Goal: Task Accomplishment & Management: Manage account settings

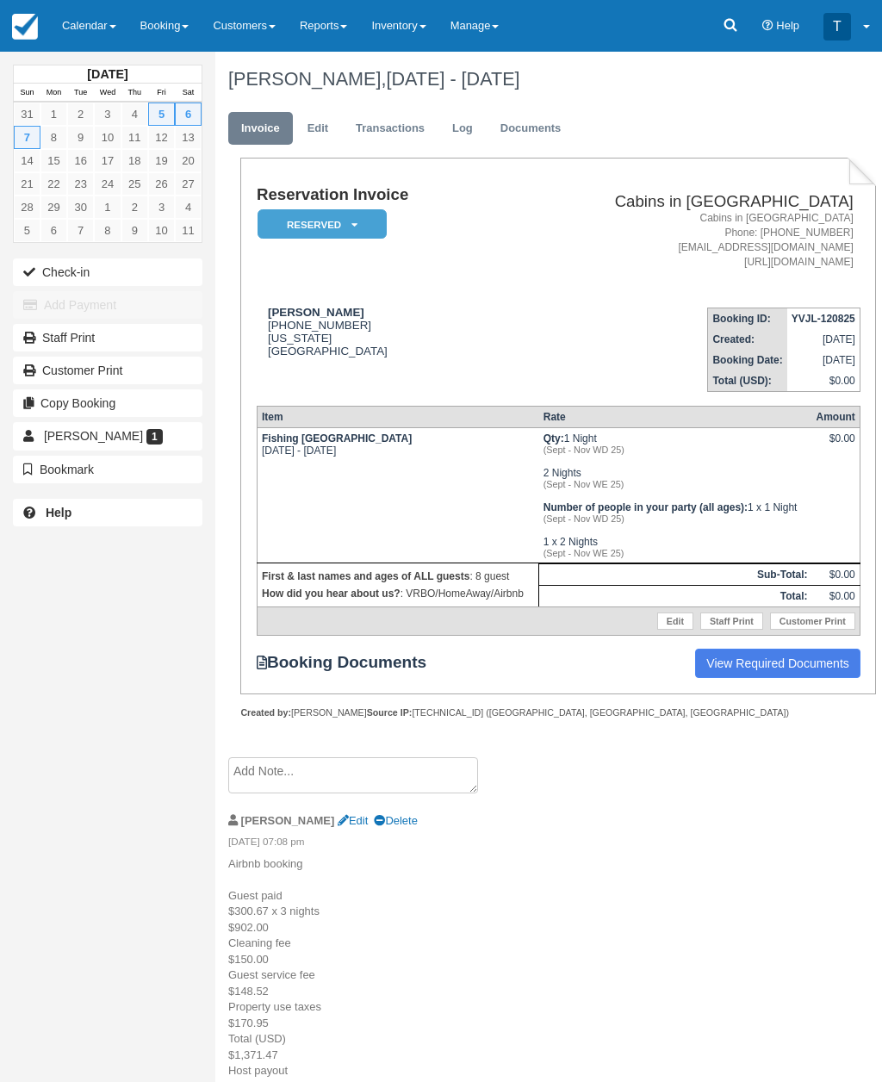
scroll to position [57, 0]
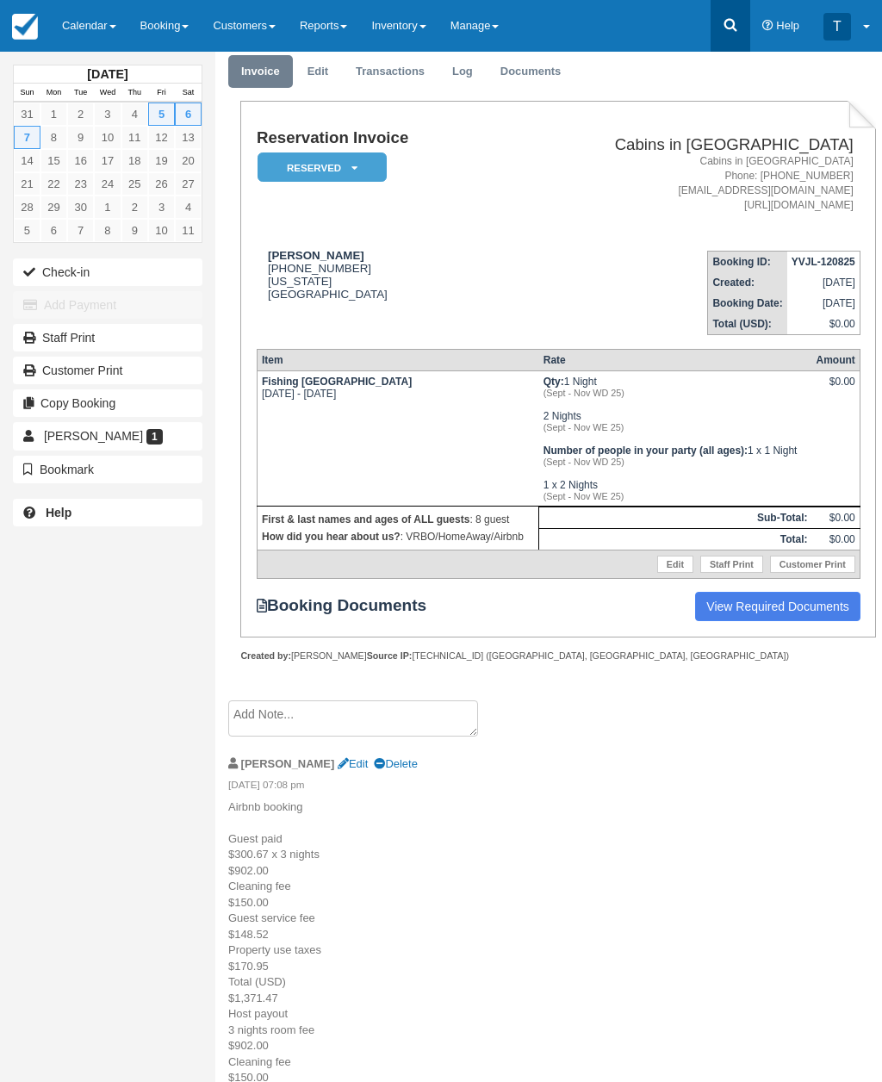
click at [731, 25] on icon at bounding box center [730, 24] width 17 height 17
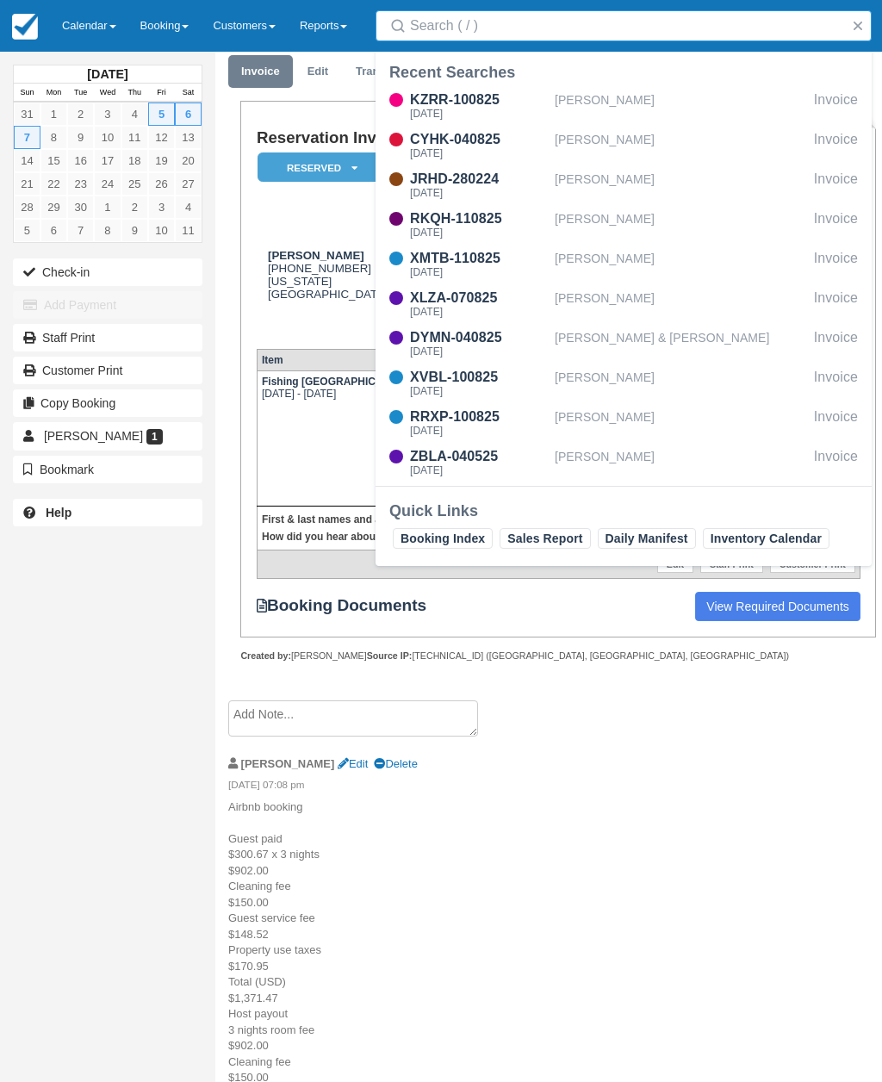
scroll to position [56, 0]
click at [502, 28] on input "Search" at bounding box center [627, 25] width 434 height 31
click at [472, 32] on input "Search" at bounding box center [627, 25] width 434 height 31
click at [453, 23] on input "Fi1" at bounding box center [627, 25] width 434 height 31
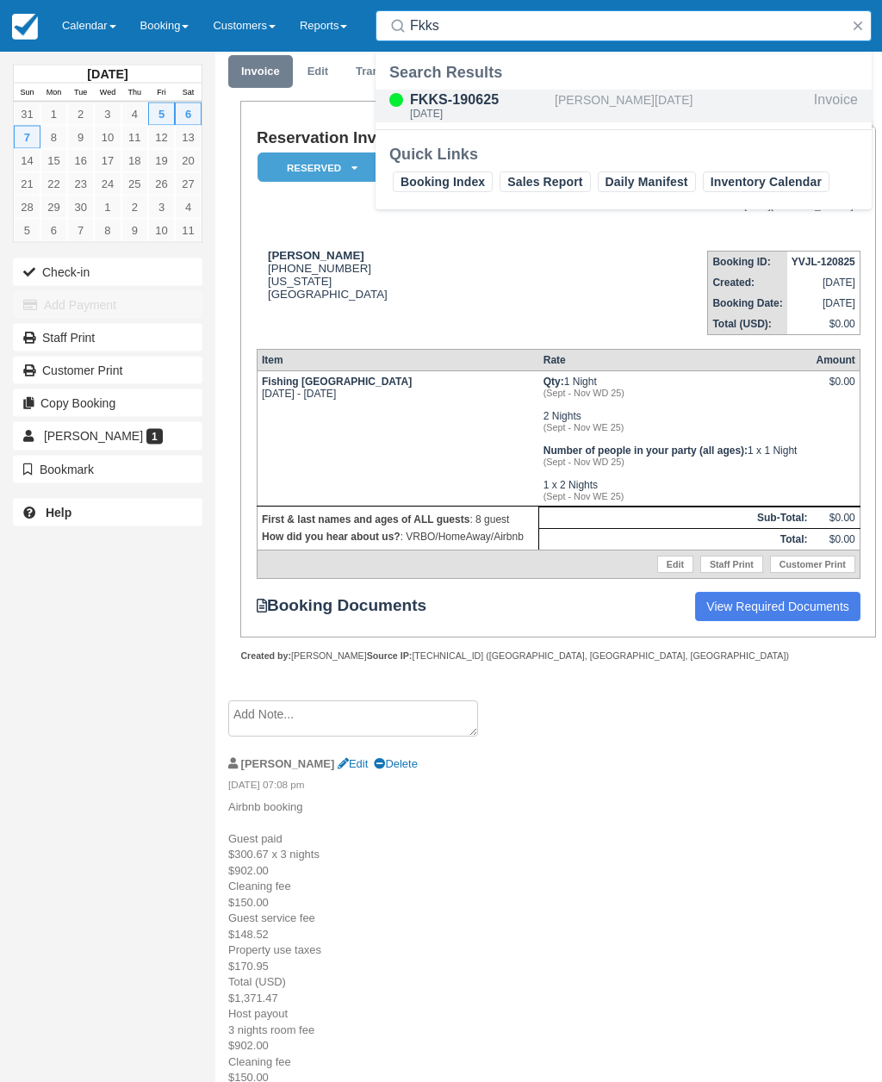
type input "Fkks"
click at [501, 104] on div "FKKS-190625" at bounding box center [479, 100] width 138 height 21
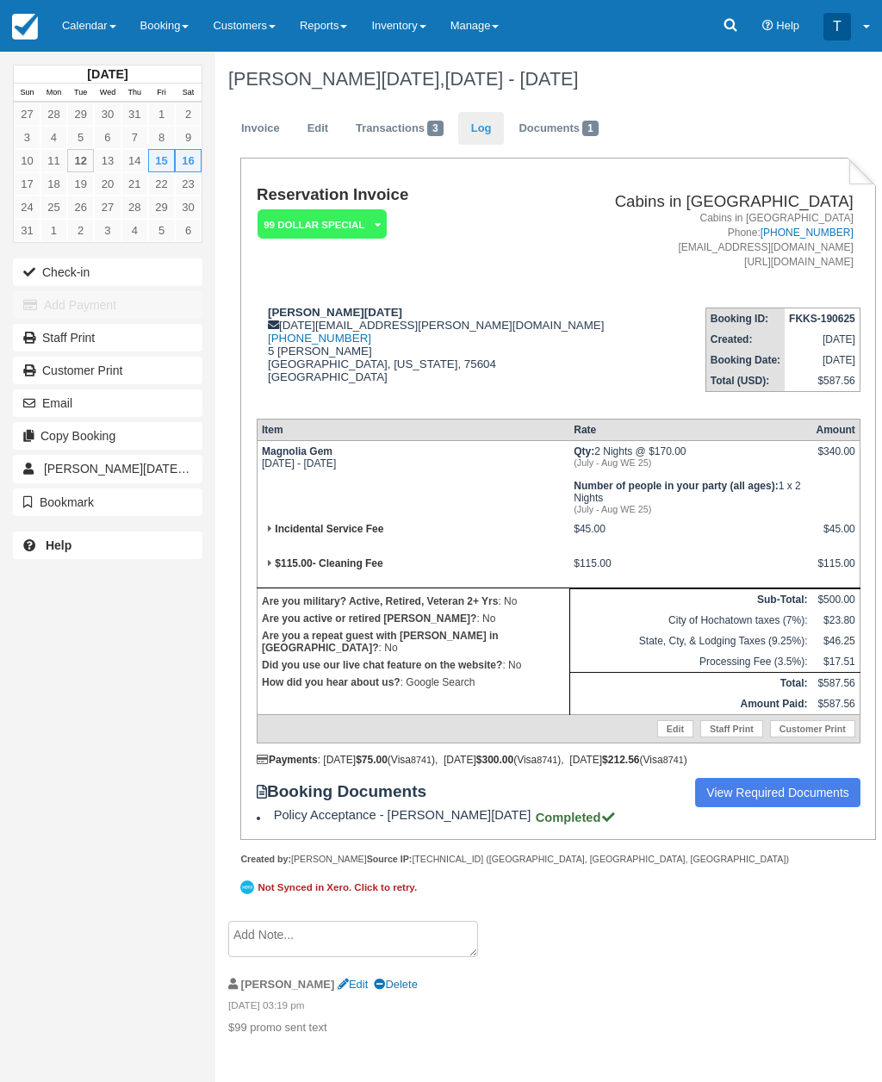
click at [477, 136] on link "Log" at bounding box center [481, 129] width 47 height 34
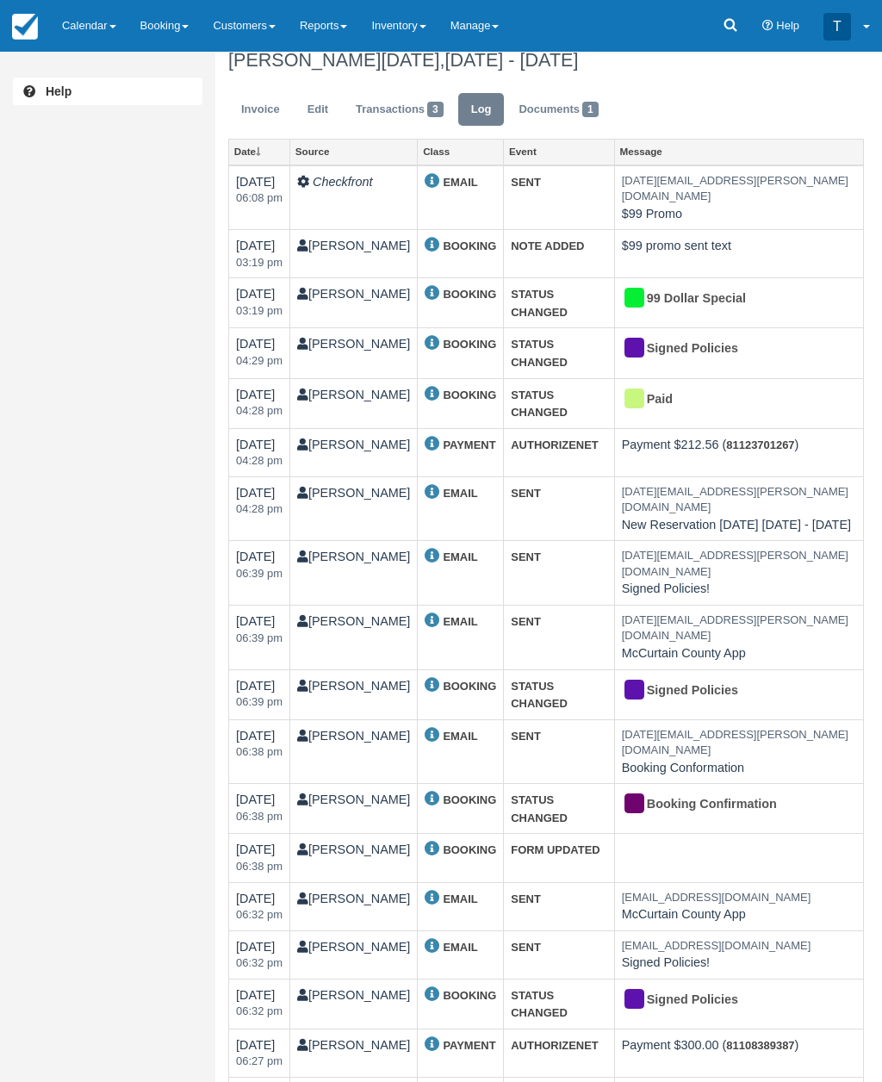
scroll to position [22, 0]
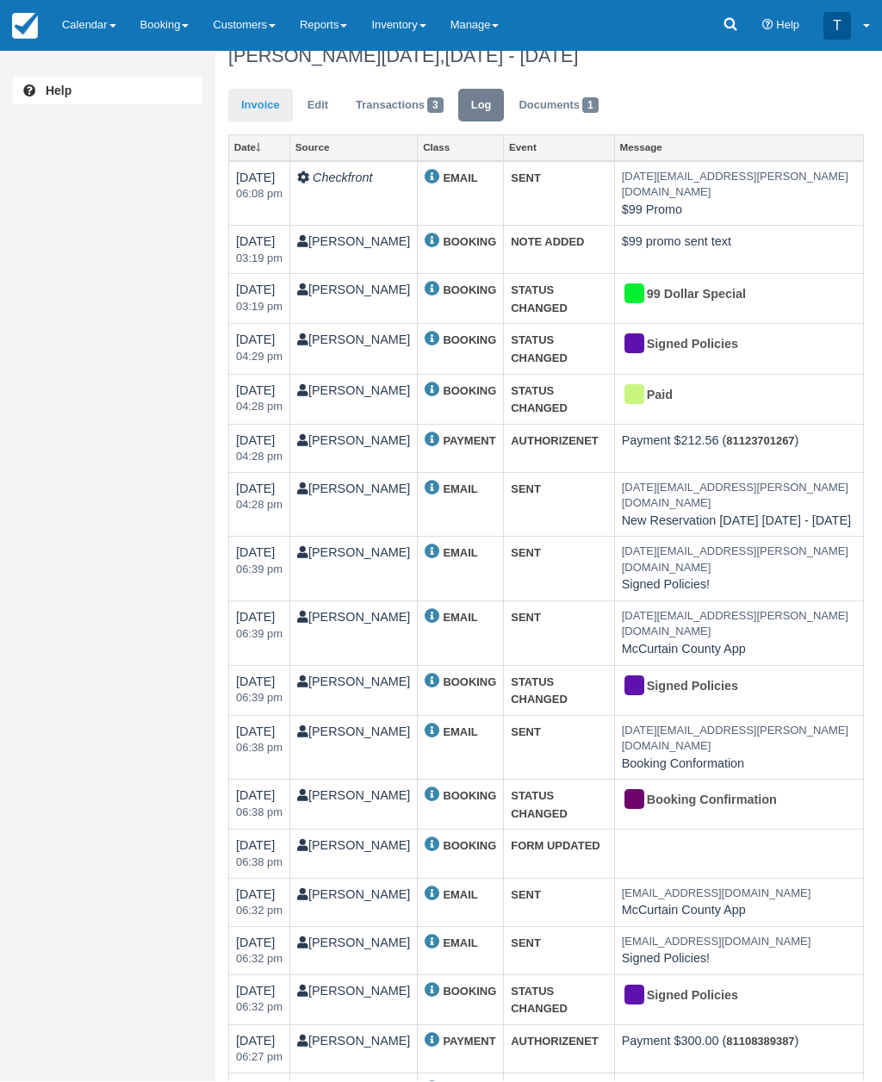
click at [279, 110] on link "Invoice" at bounding box center [260, 107] width 65 height 34
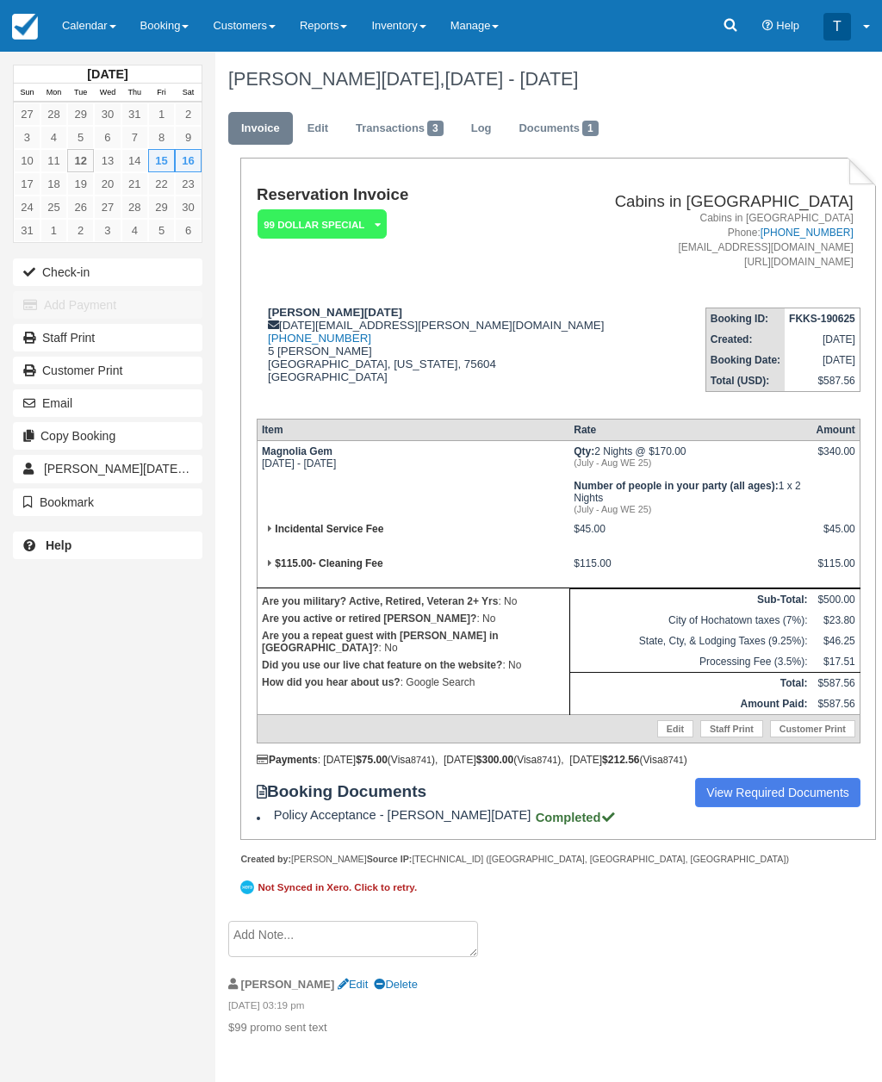
click at [370, 232] on em "99 Dollar Special" at bounding box center [322, 224] width 129 height 30
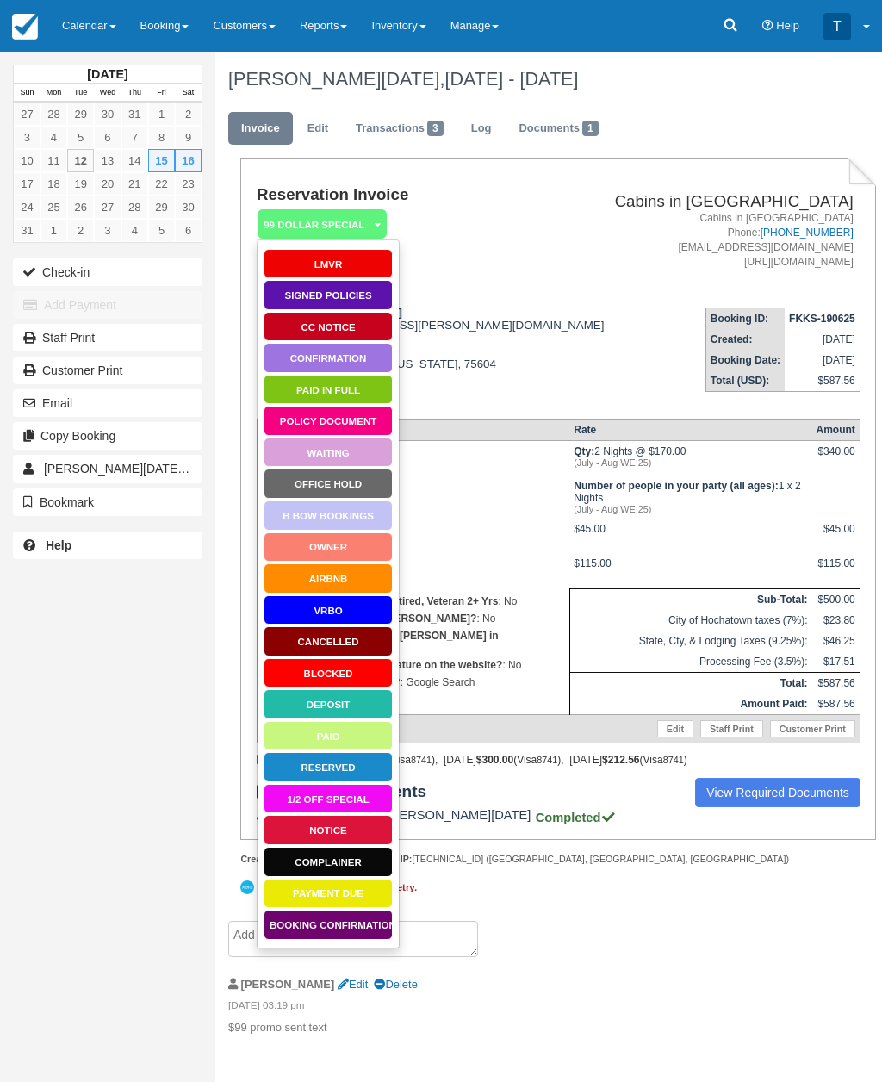
click at [373, 385] on link "Paid in Full" at bounding box center [328, 390] width 129 height 30
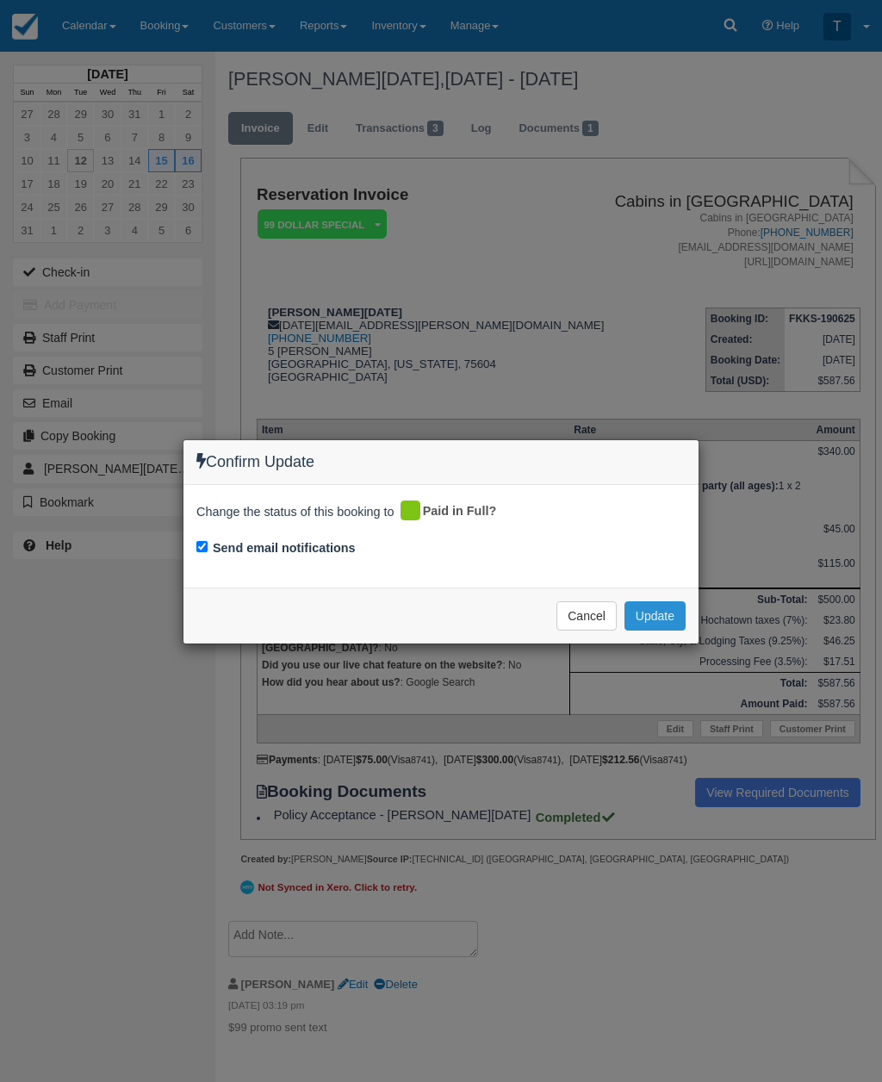
click at [657, 619] on button "Update" at bounding box center [655, 615] width 61 height 29
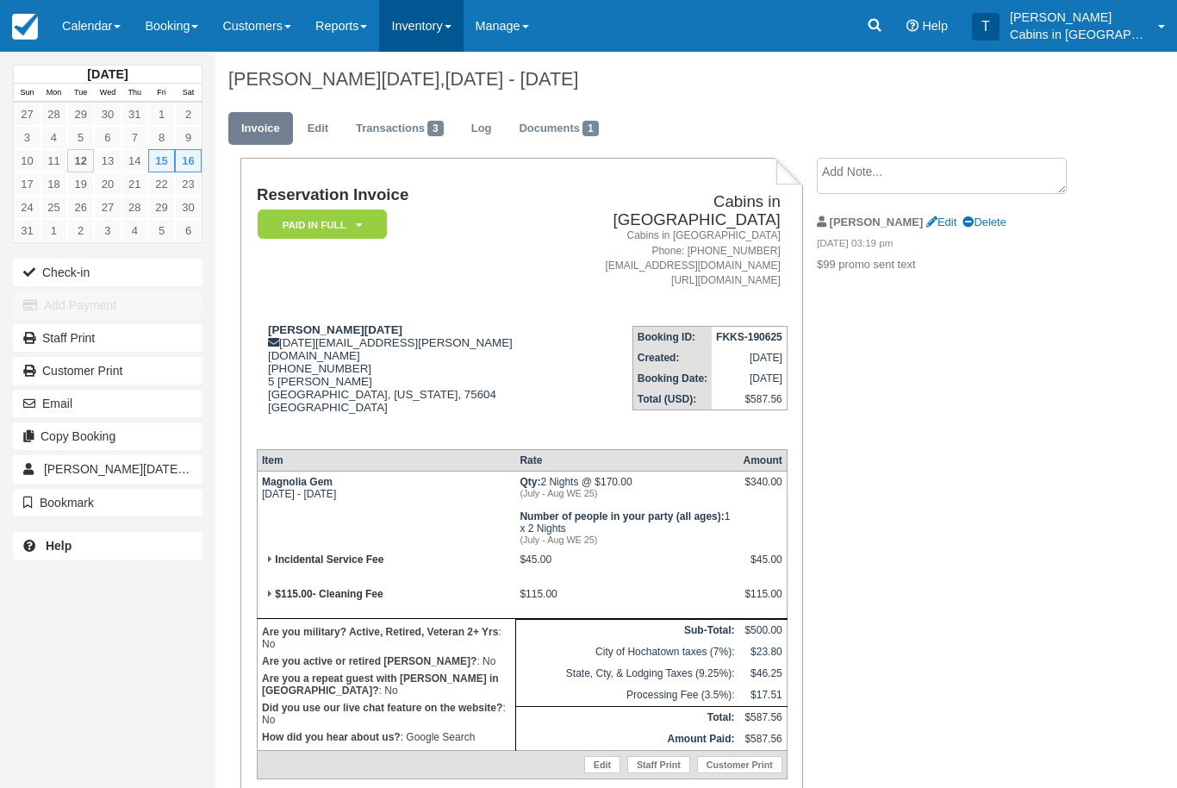
click at [451, 22] on link "Inventory" at bounding box center [421, 26] width 84 height 52
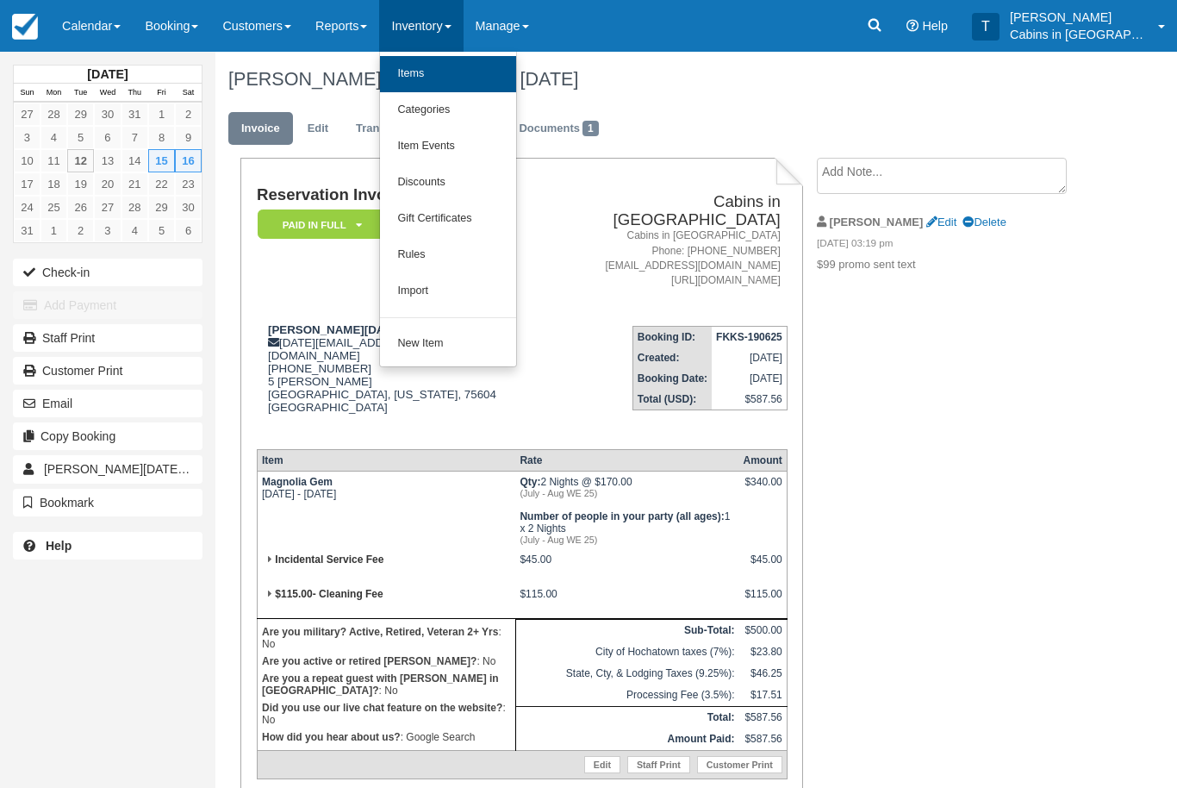
click at [458, 72] on link "Items" at bounding box center [448, 74] width 136 height 36
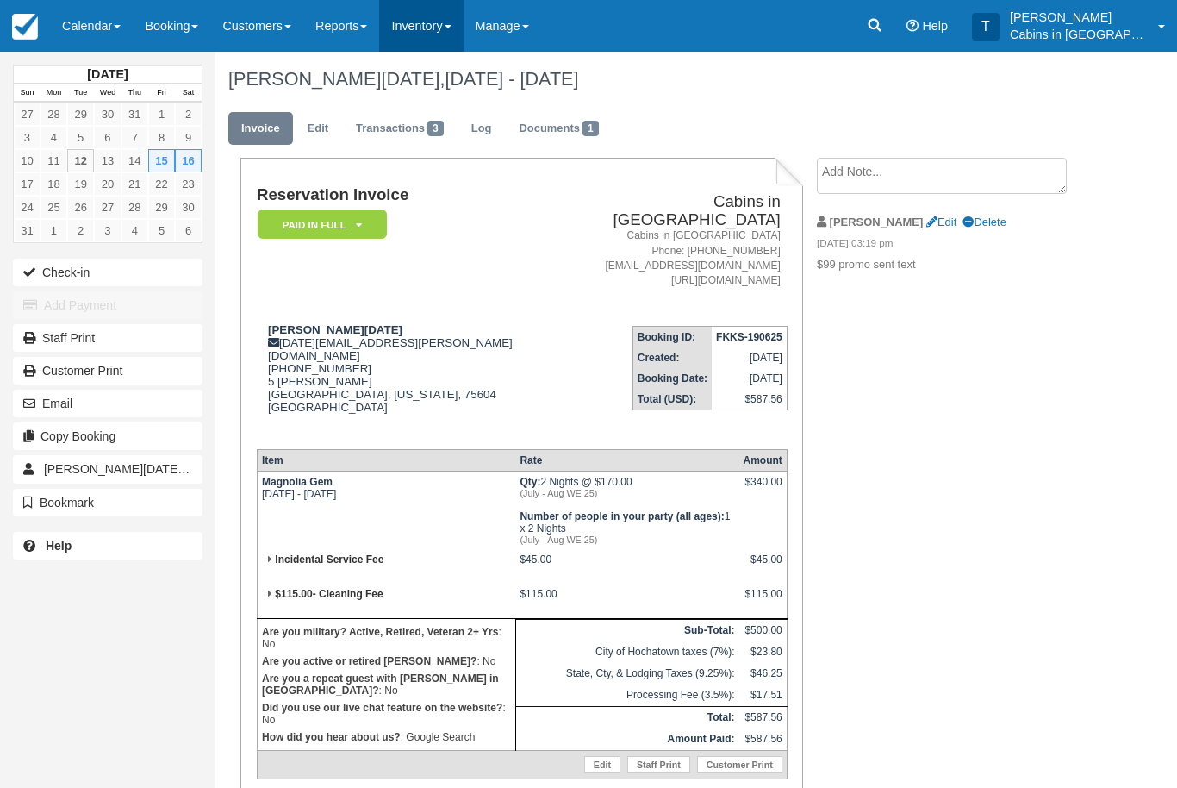
click at [443, 23] on link "Inventory" at bounding box center [421, 26] width 84 height 52
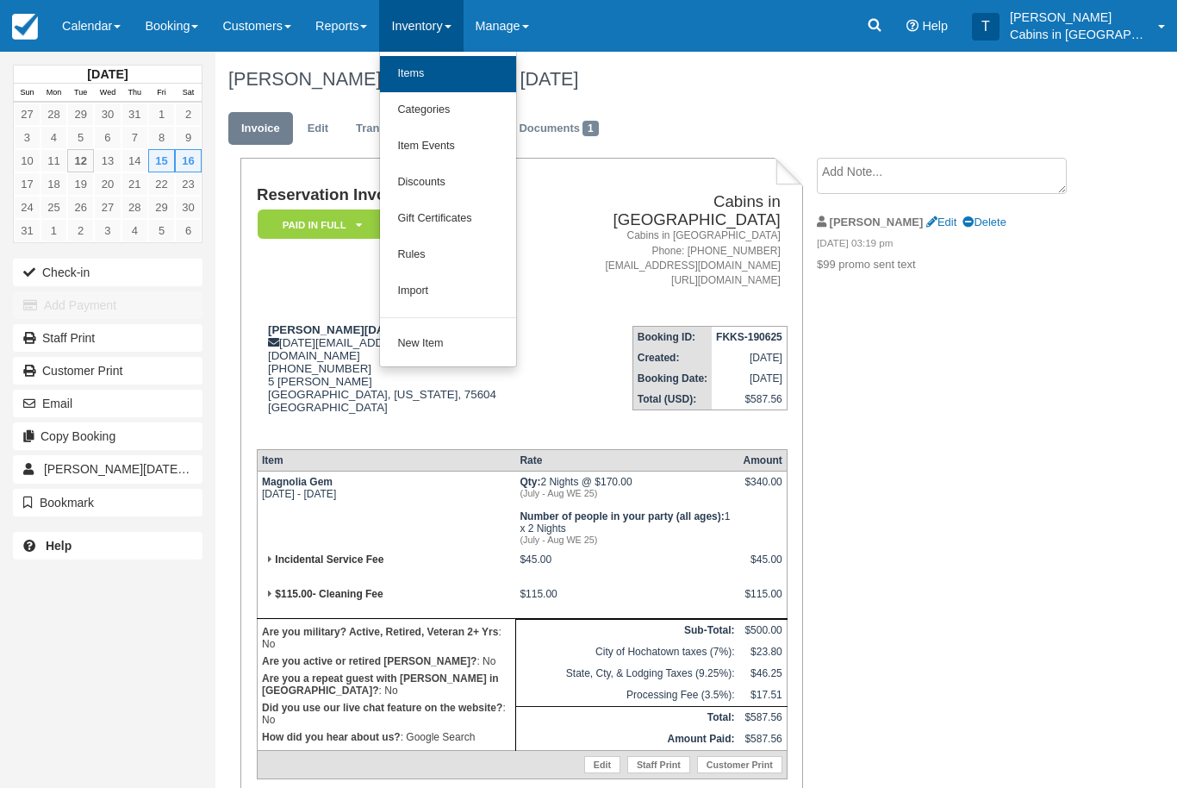
click at [453, 60] on link "Items" at bounding box center [448, 74] width 136 height 36
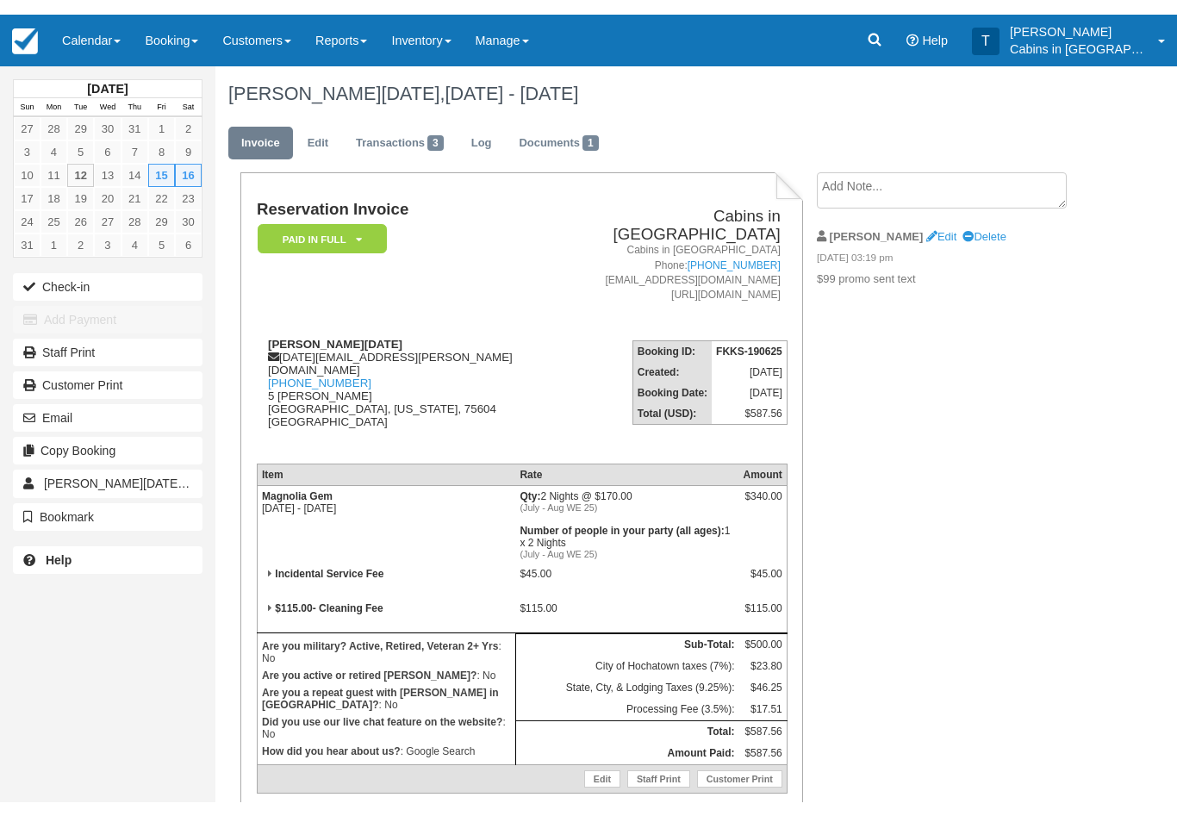
scroll to position [96, 0]
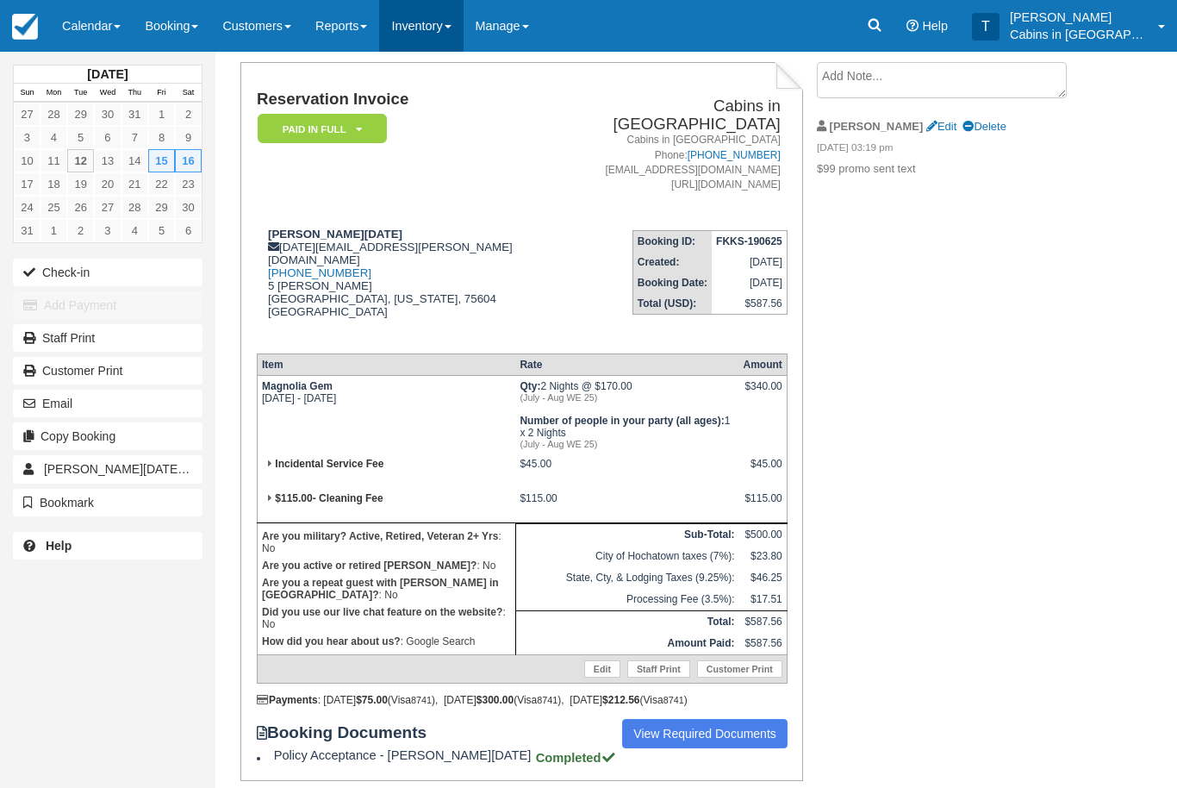
click at [428, 25] on link "Inventory" at bounding box center [421, 26] width 84 height 52
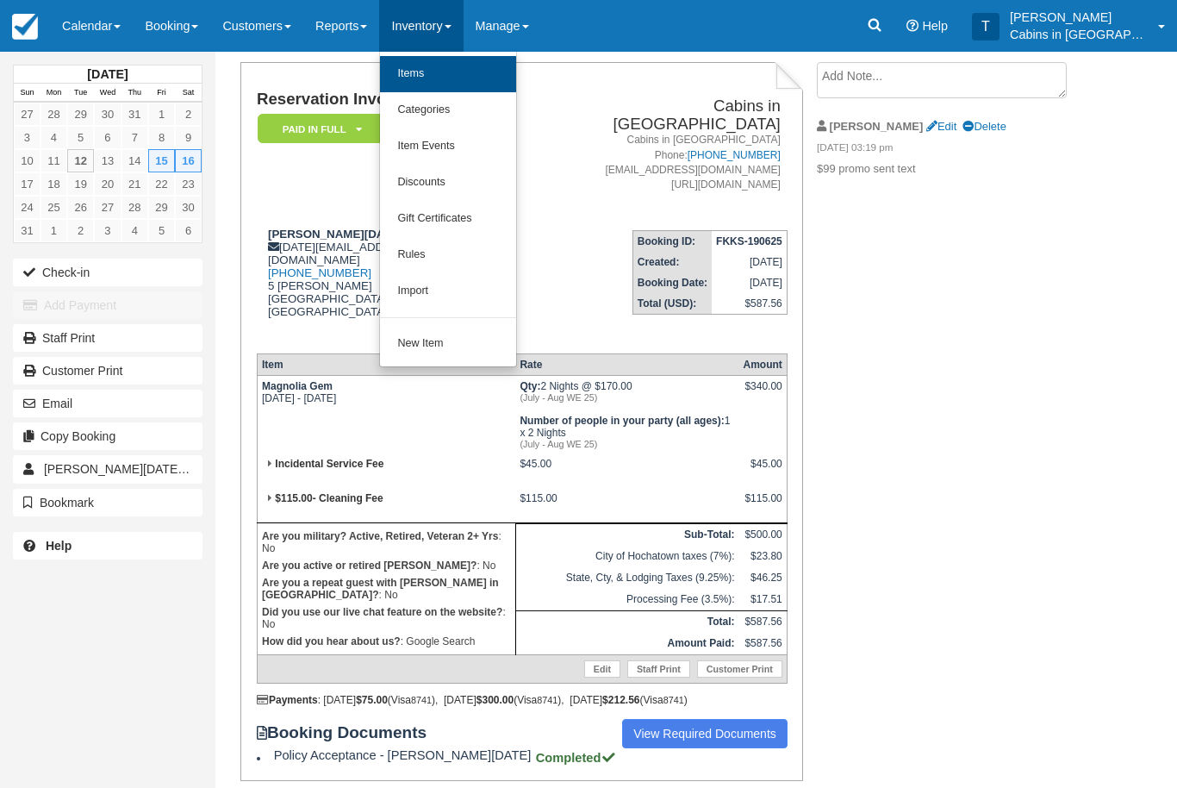
click at [451, 71] on link "Items" at bounding box center [448, 74] width 136 height 36
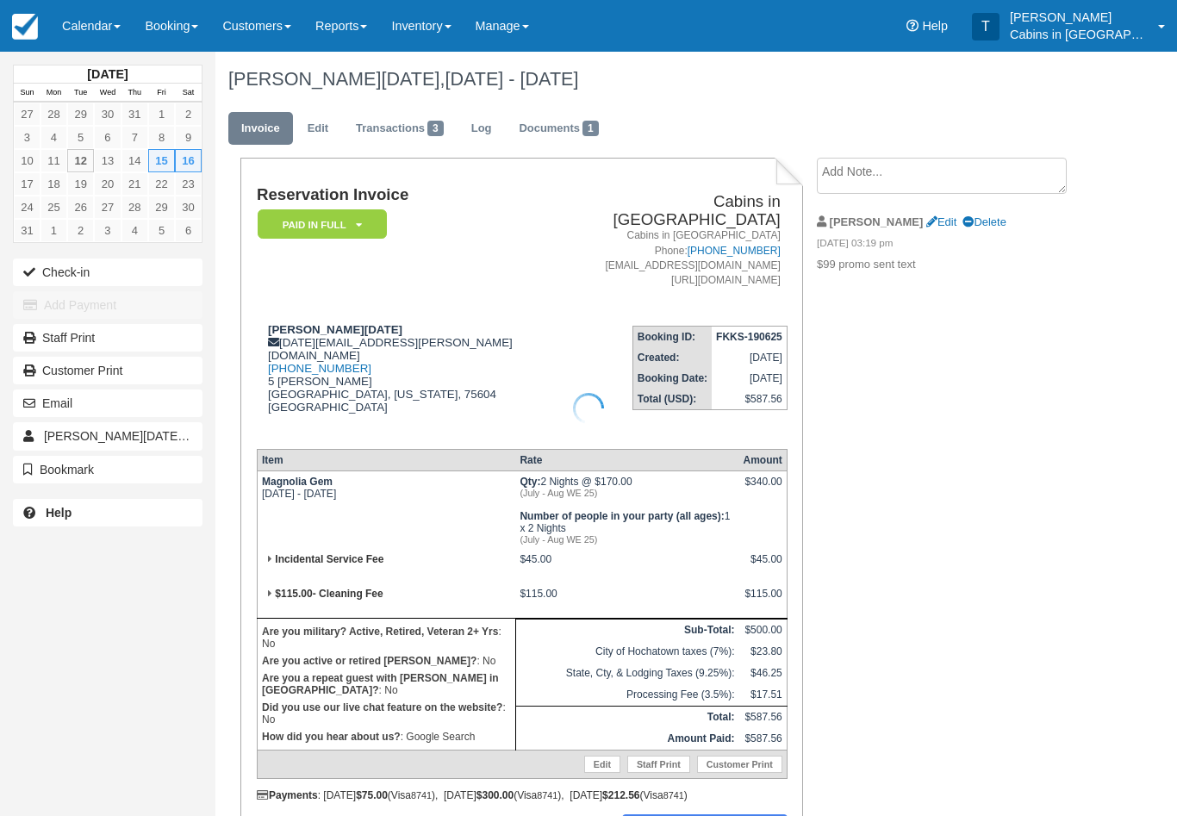
scroll to position [82, 0]
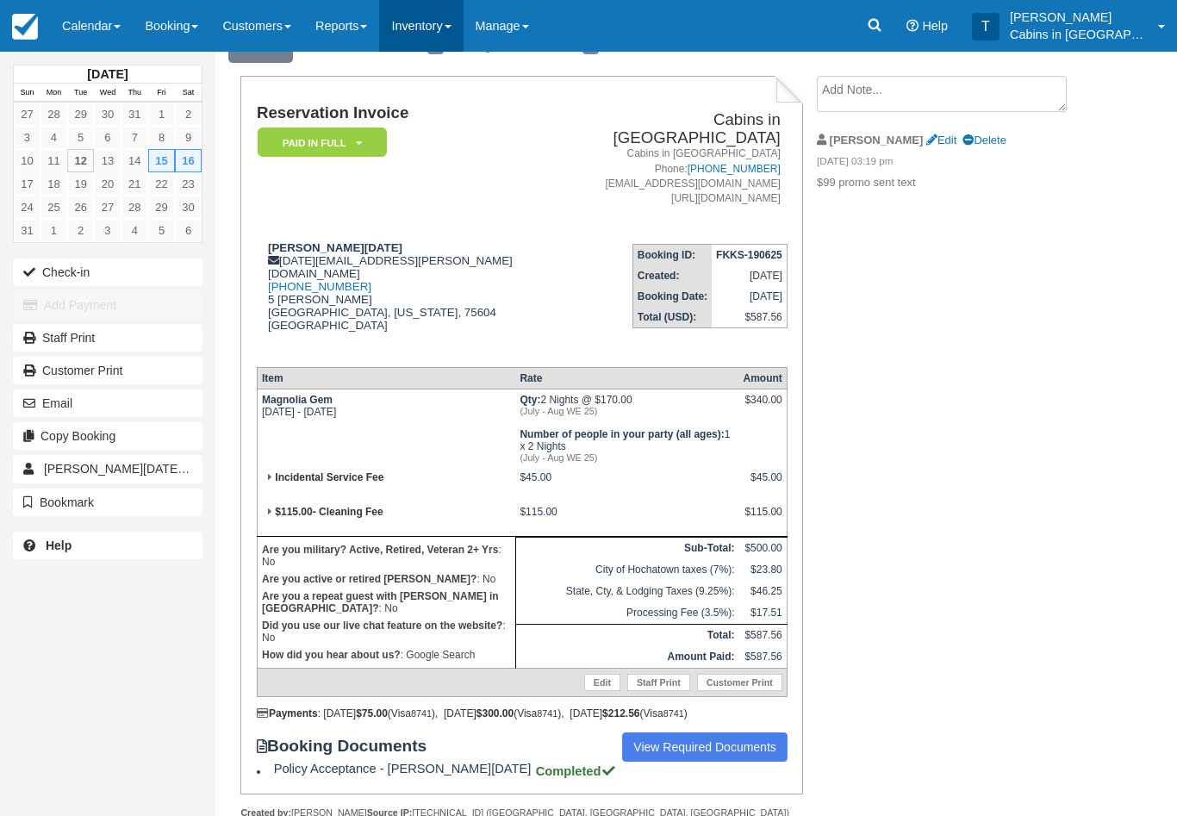
click at [426, 28] on link "Inventory" at bounding box center [421, 26] width 84 height 52
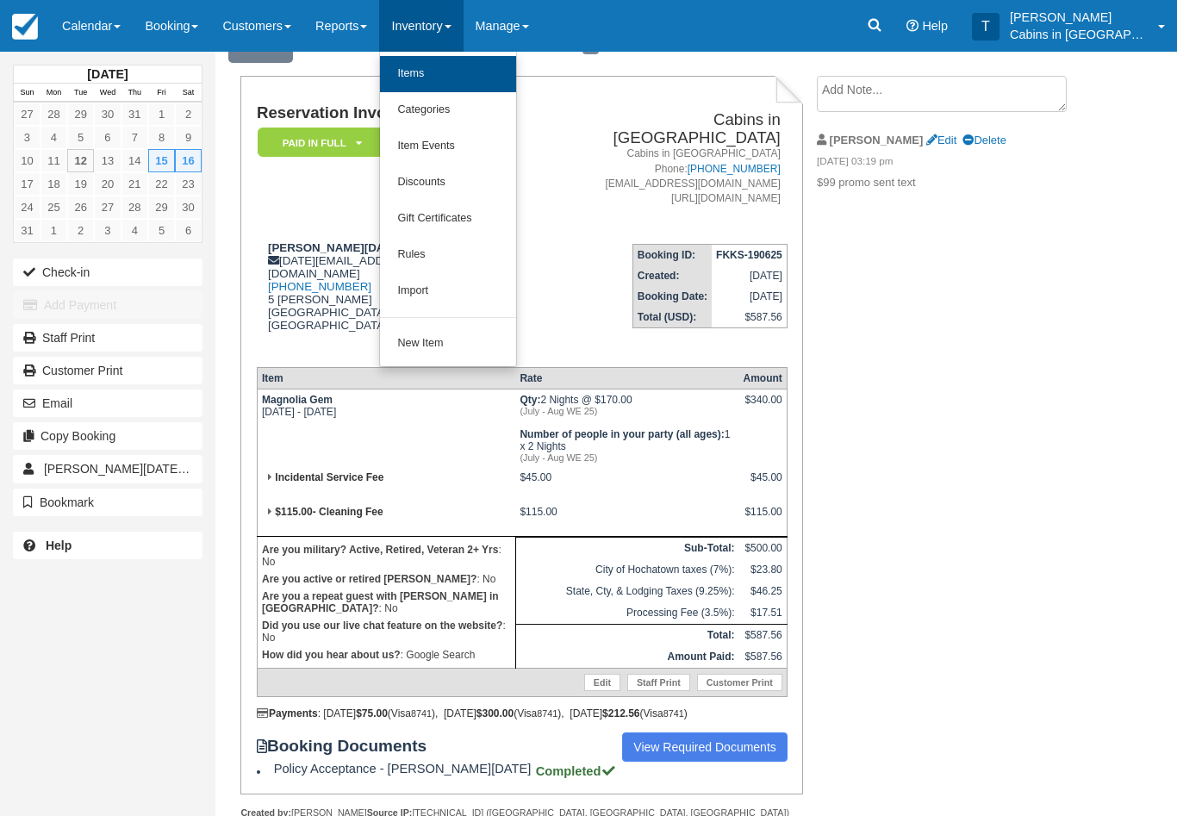
click at [477, 71] on link "Items" at bounding box center [448, 74] width 136 height 36
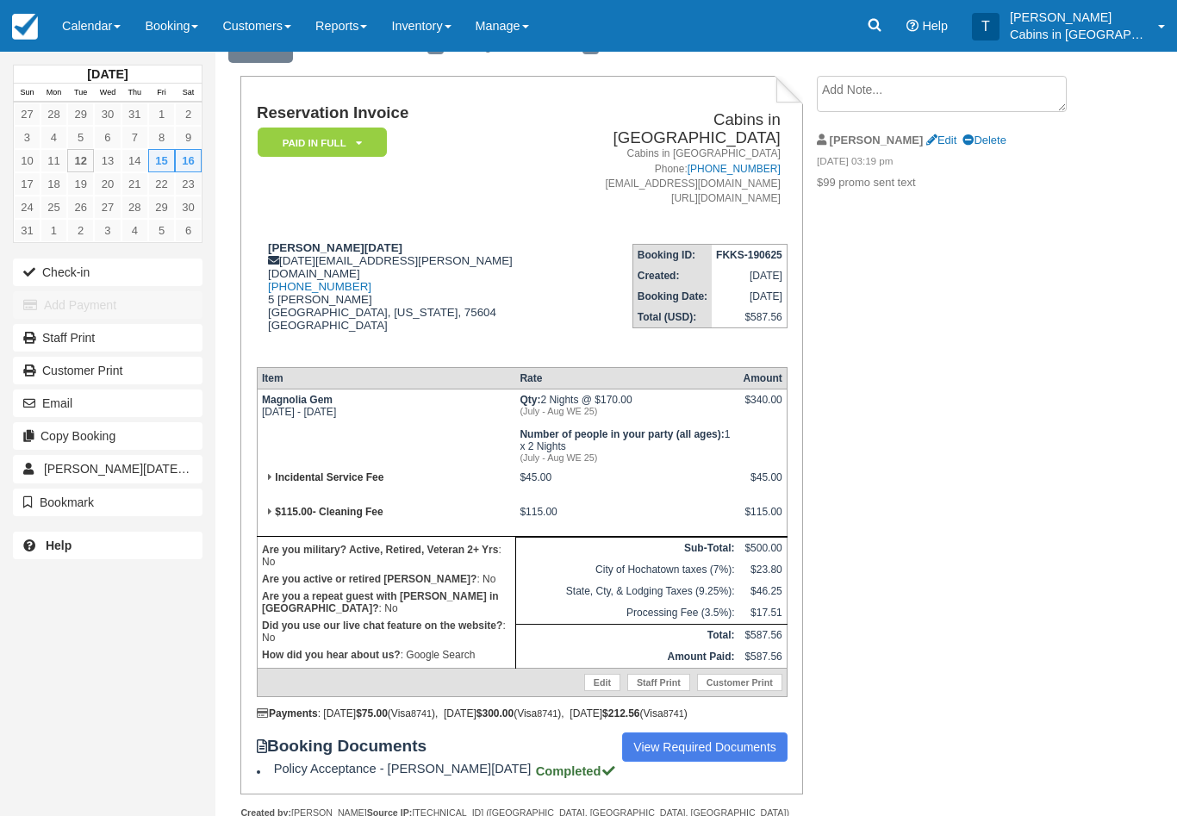
scroll to position [0, 0]
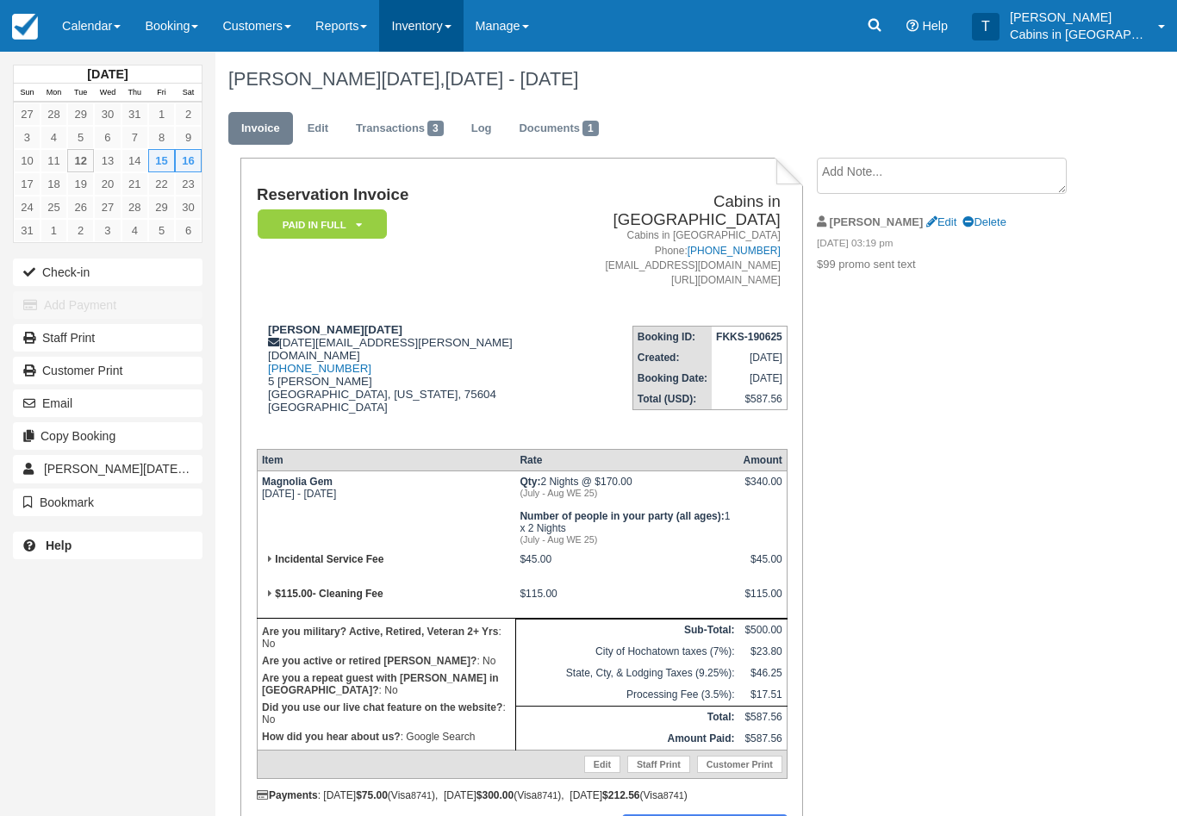
click at [426, 26] on link "Inventory" at bounding box center [421, 26] width 84 height 52
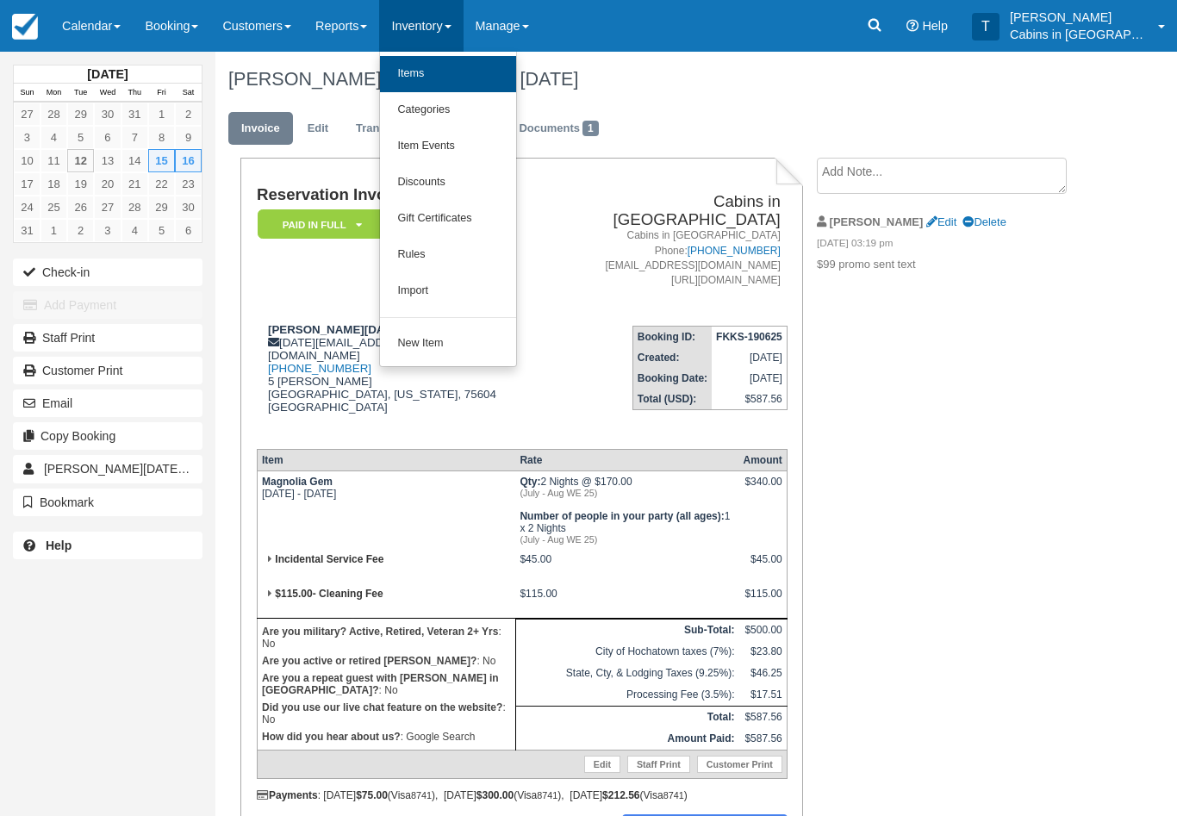
click at [493, 72] on link "Items" at bounding box center [448, 74] width 136 height 36
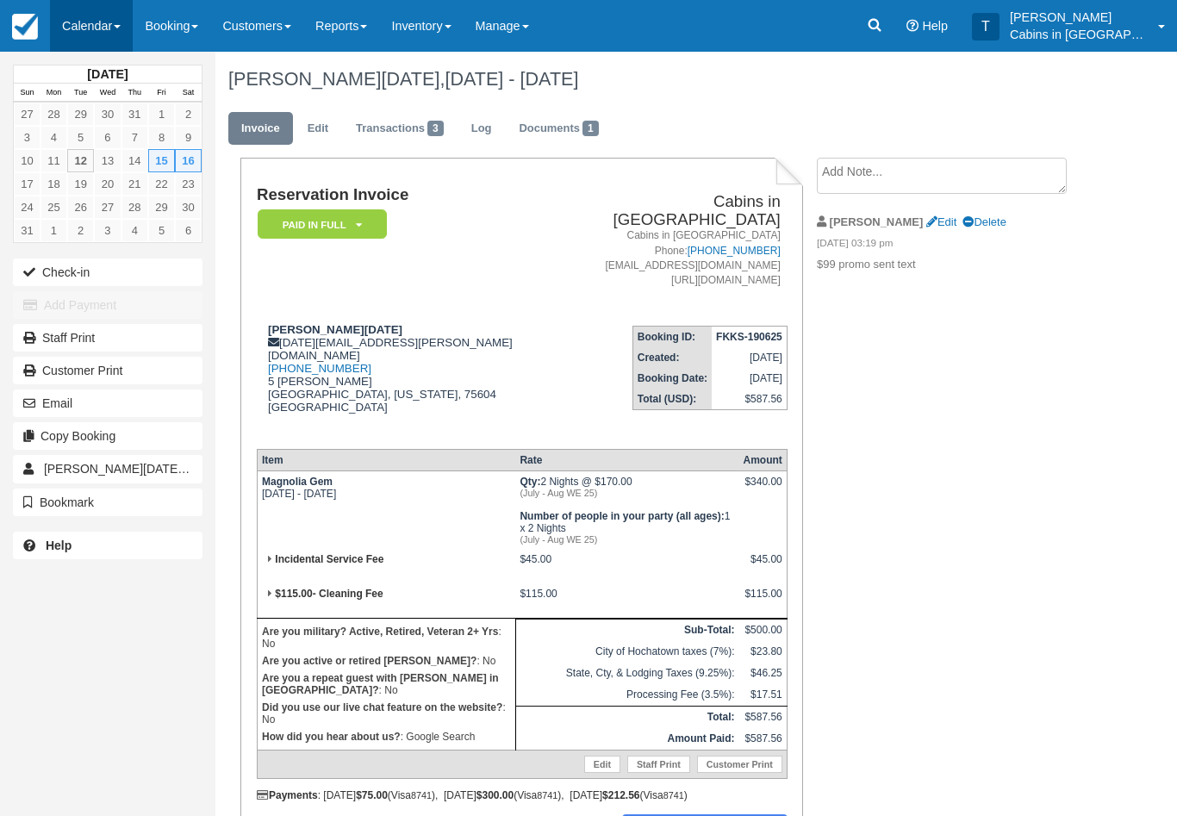
click at [89, 28] on link "Calendar" at bounding box center [91, 26] width 83 height 52
click at [138, 107] on link "Customer" at bounding box center [119, 110] width 136 height 36
click at [108, 30] on link "Calendar" at bounding box center [91, 26] width 83 height 52
click at [157, 104] on link "Customer" at bounding box center [119, 110] width 136 height 36
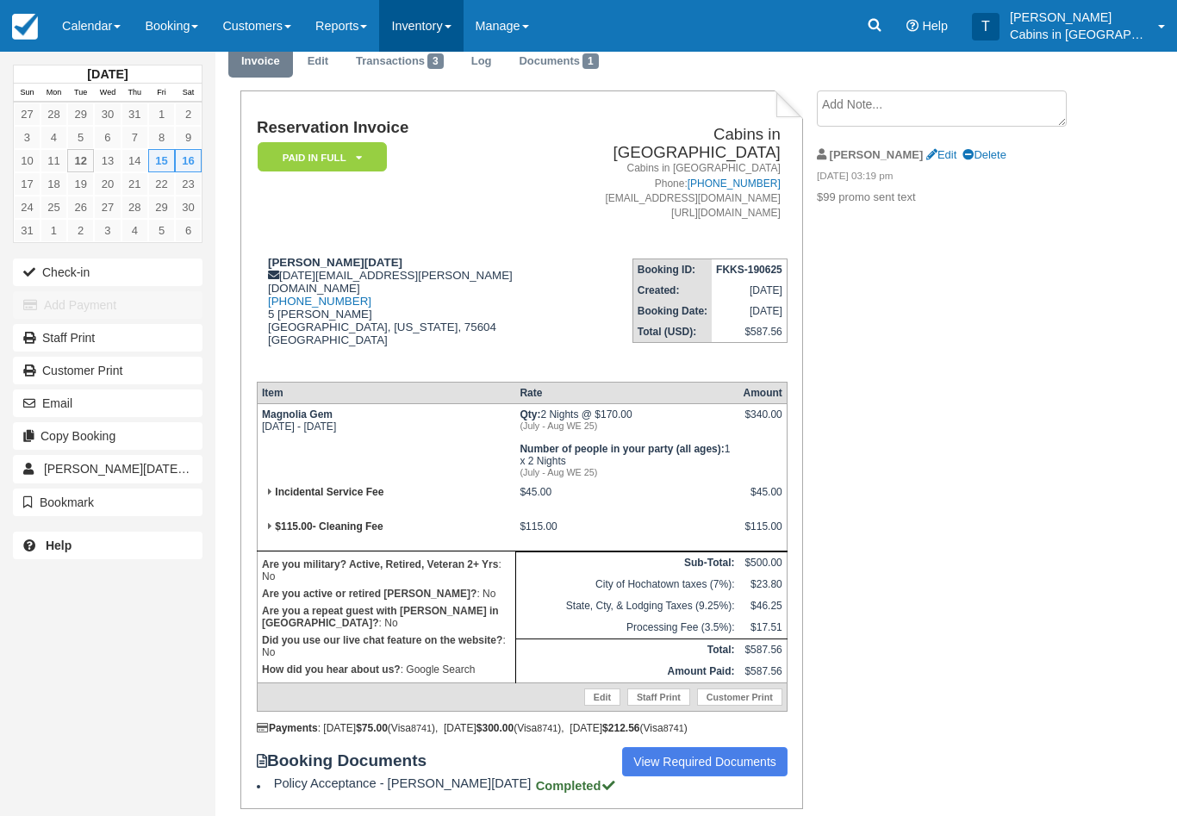
click at [442, 25] on link "Inventory" at bounding box center [421, 26] width 84 height 52
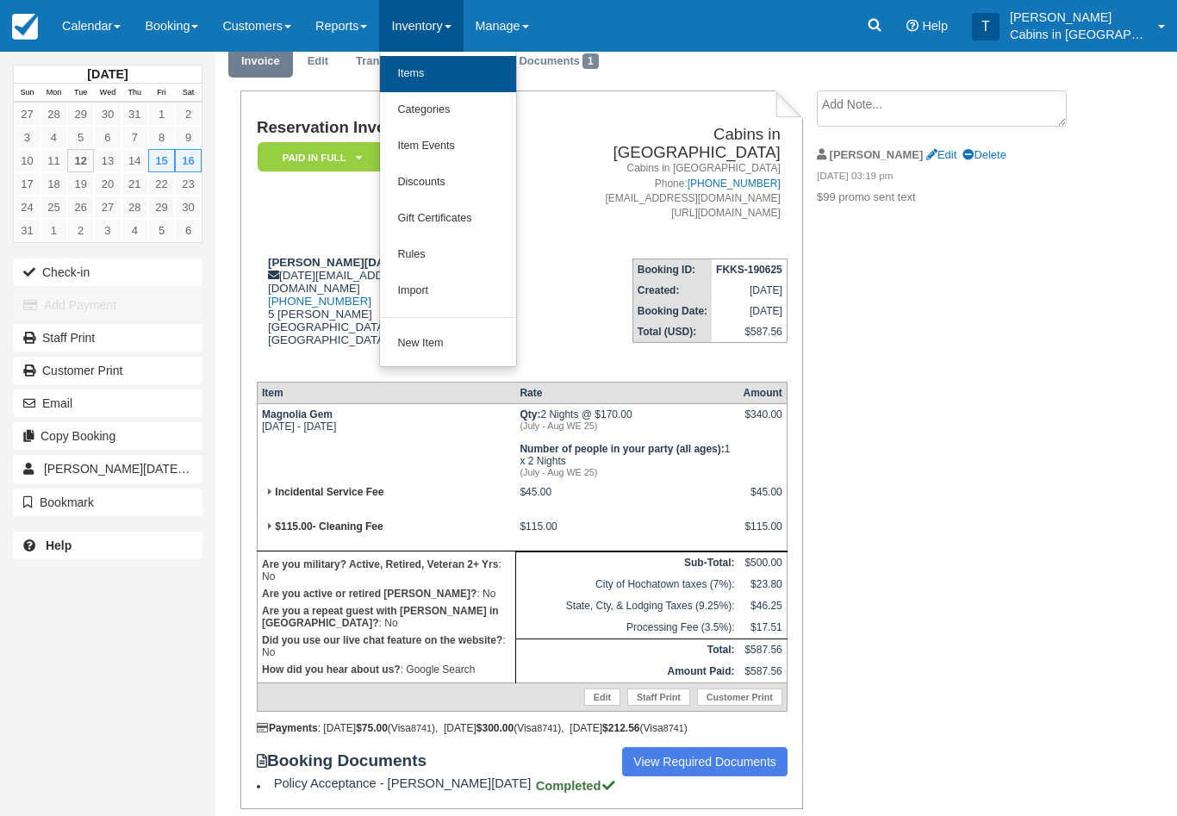
click at [462, 69] on link "Items" at bounding box center [448, 74] width 136 height 36
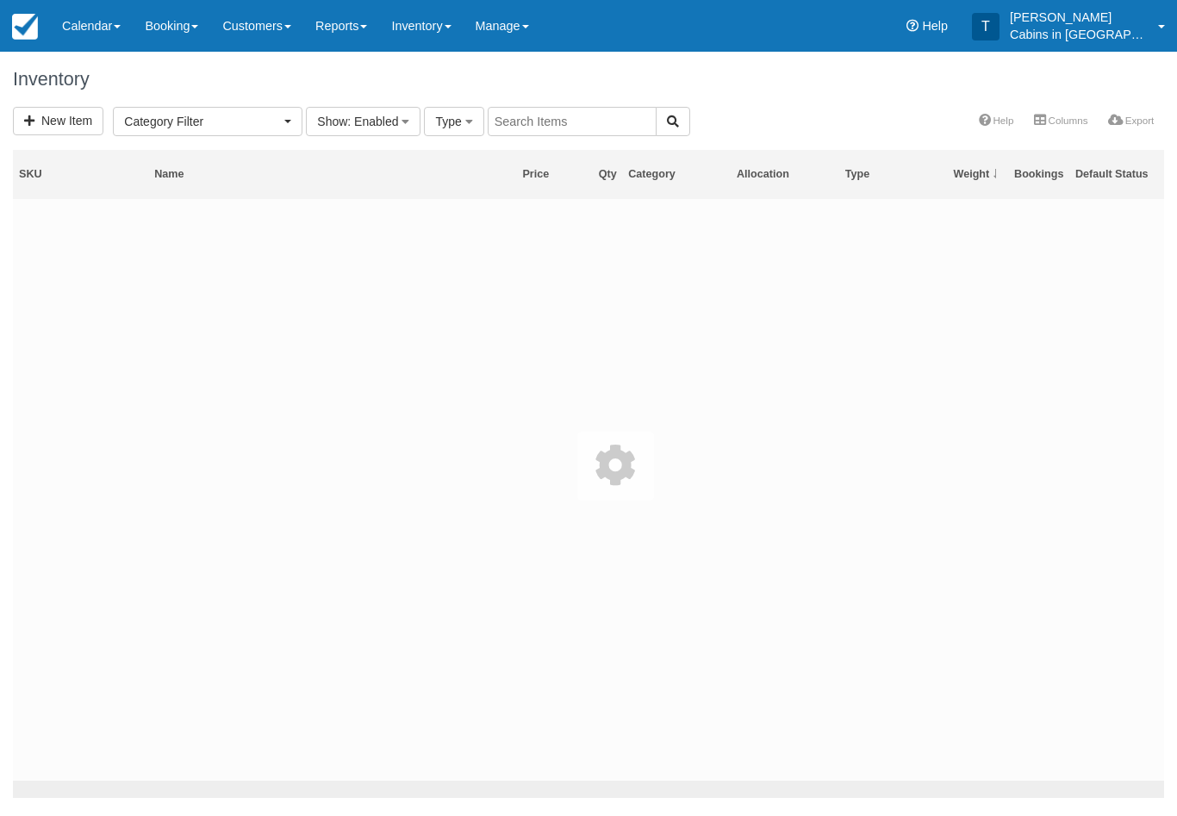
select select
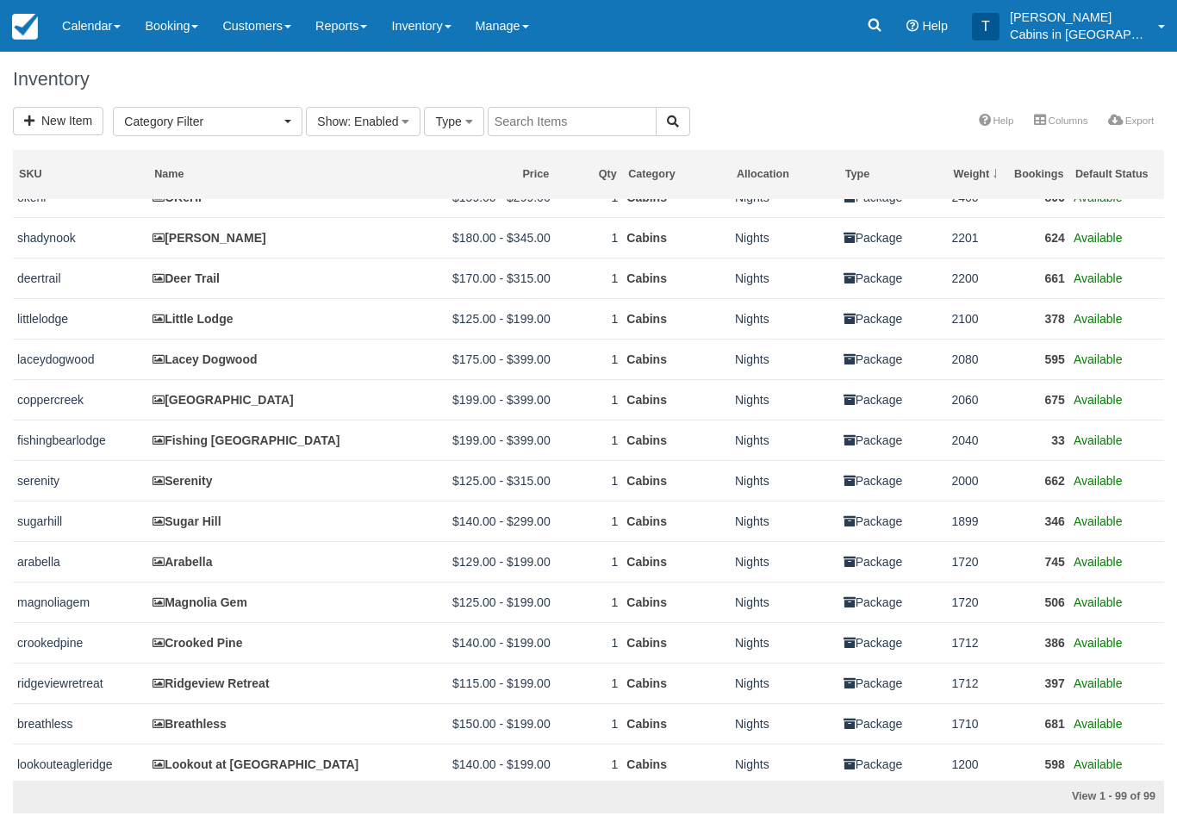
scroll to position [1237, 0]
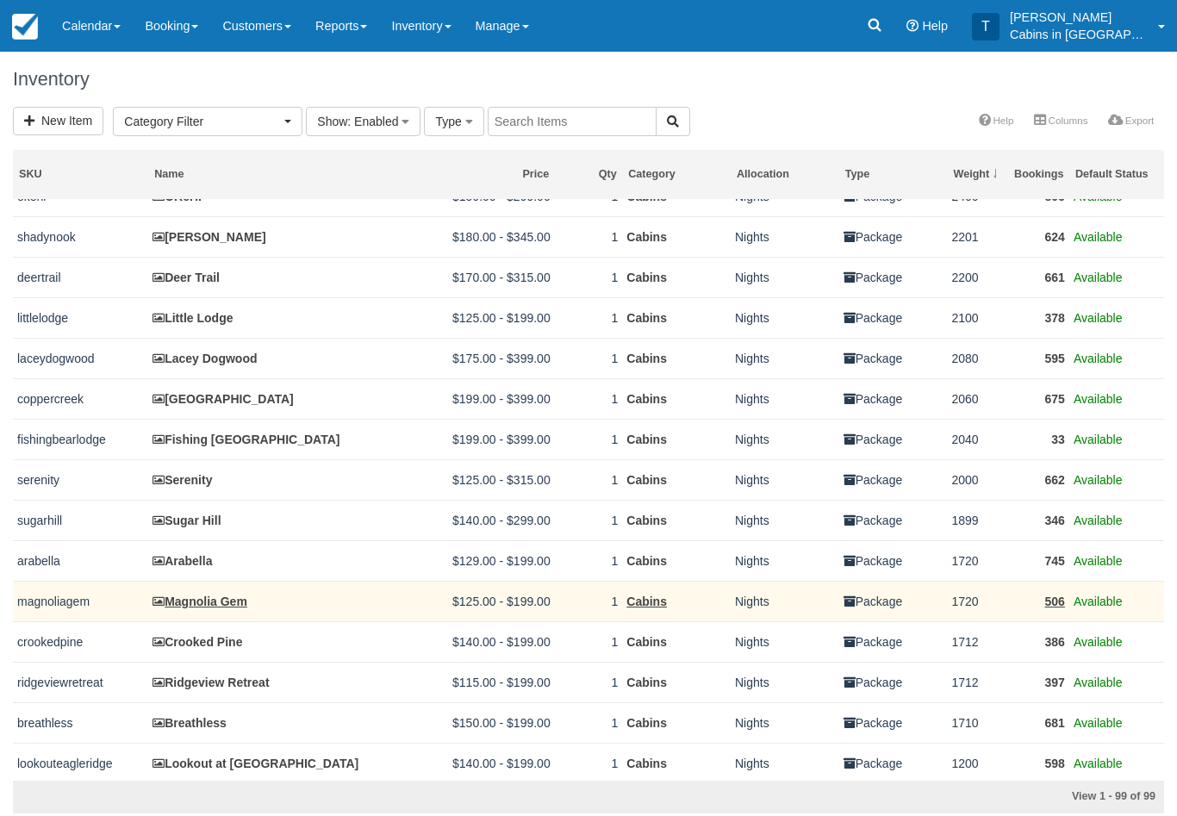
click at [247, 608] on link "Magnolia Gem" at bounding box center [200, 602] width 95 height 14
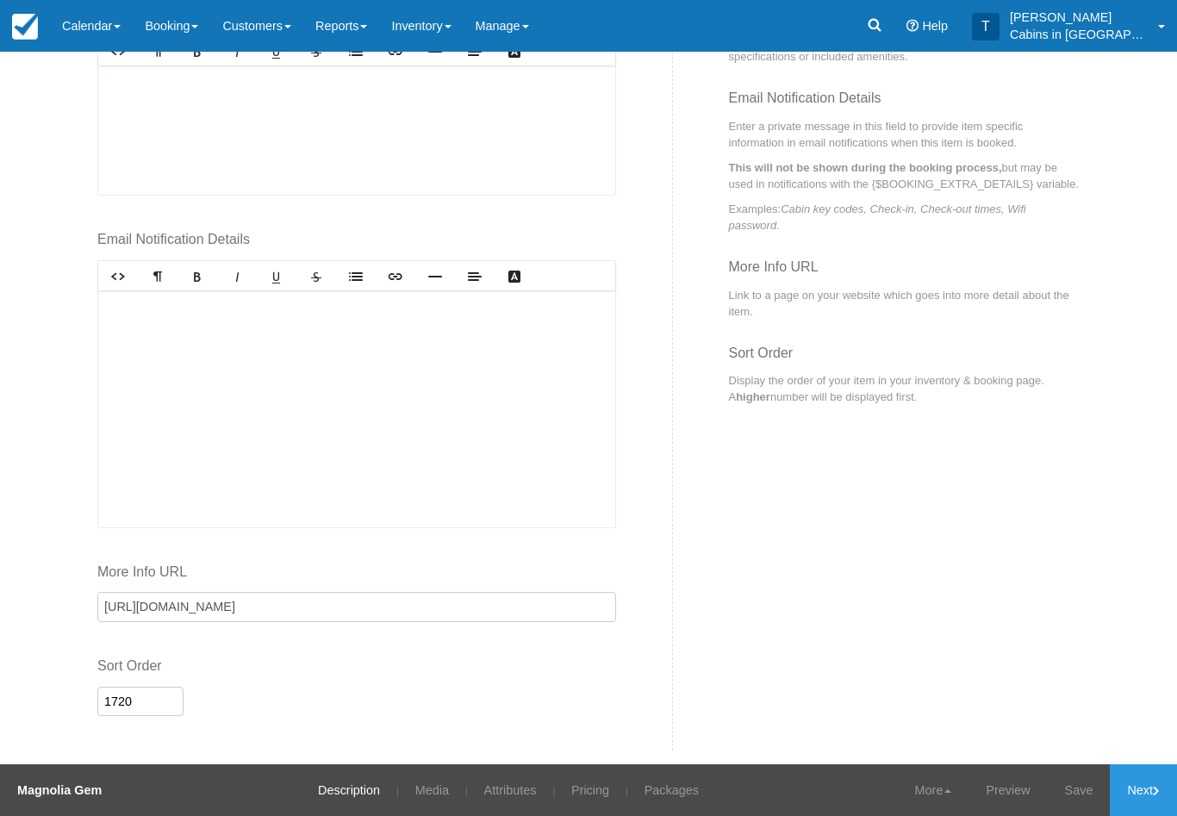
scroll to position [713, 0]
click at [523, 380] on div "Driving Directions for “Magnolia Gem” Key Code: 7417 Wifi user:MagnoliaGem2.4G …" at bounding box center [356, 409] width 517 height 237
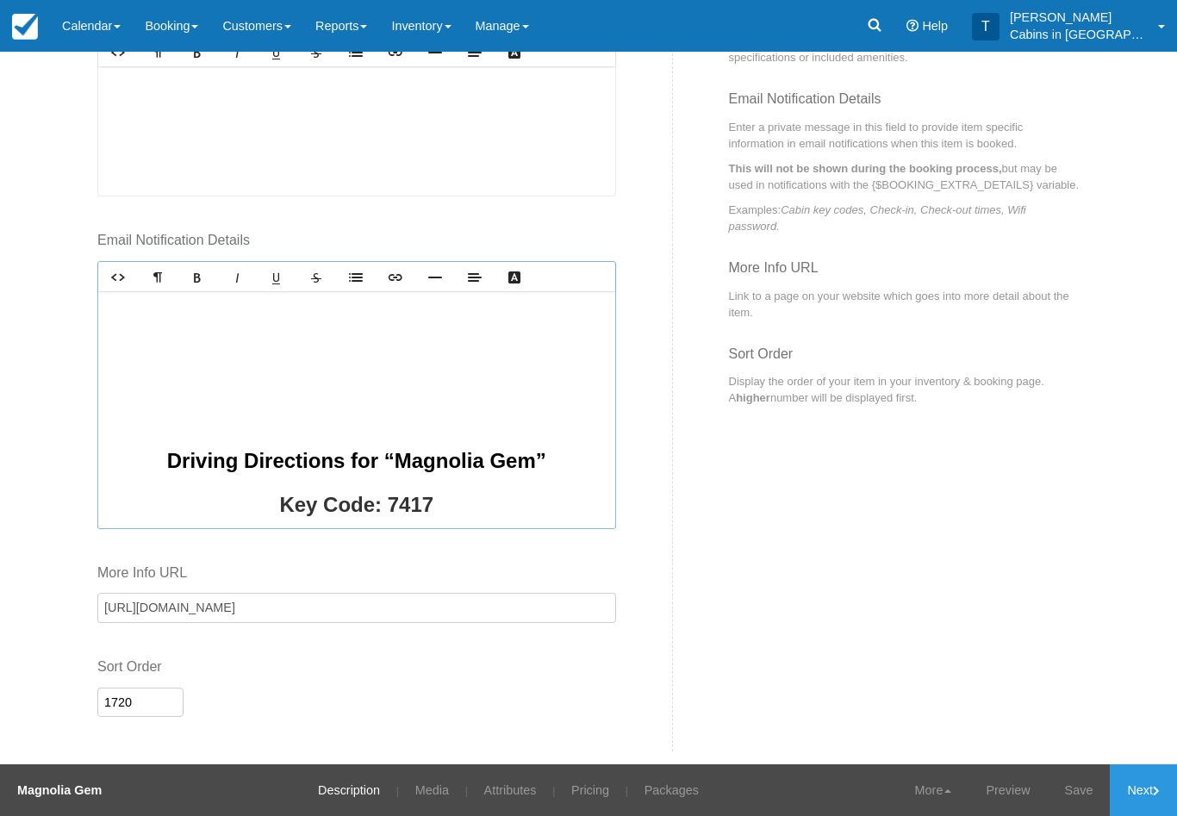
scroll to position [512, 0]
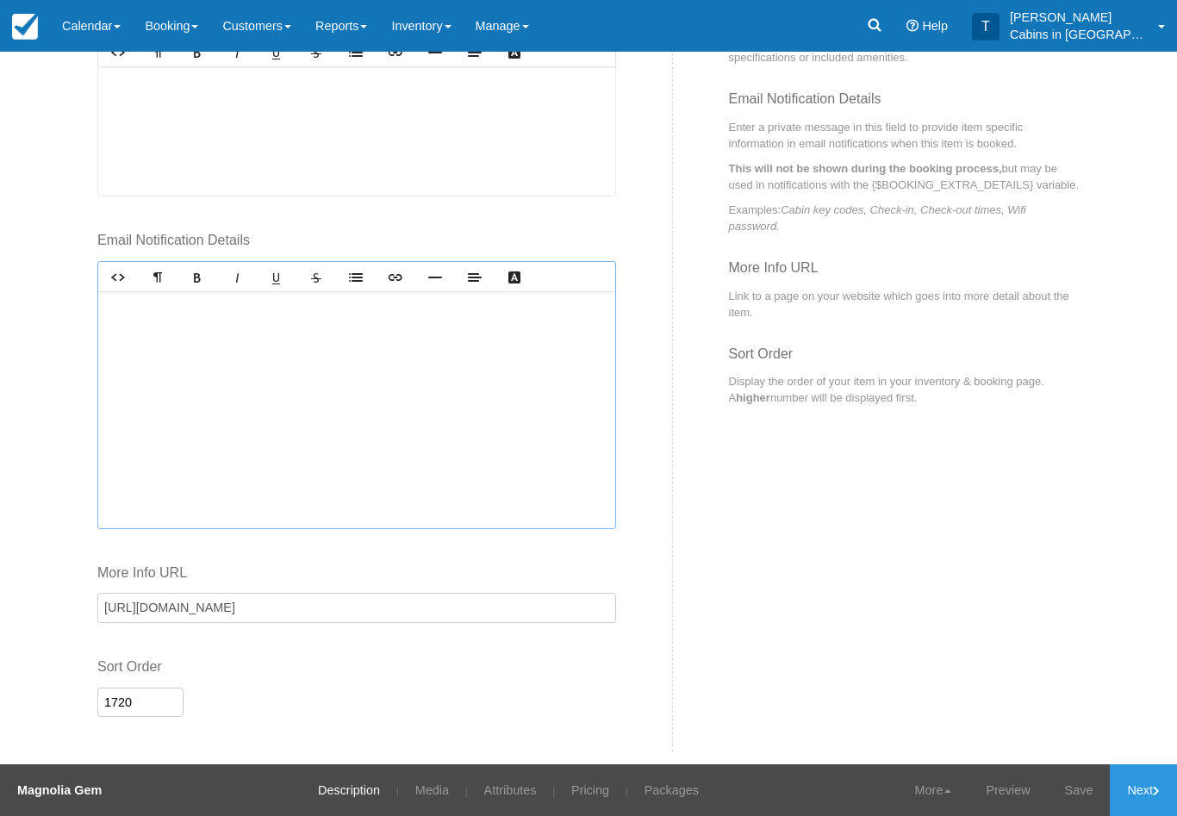
scroll to position [915, 0]
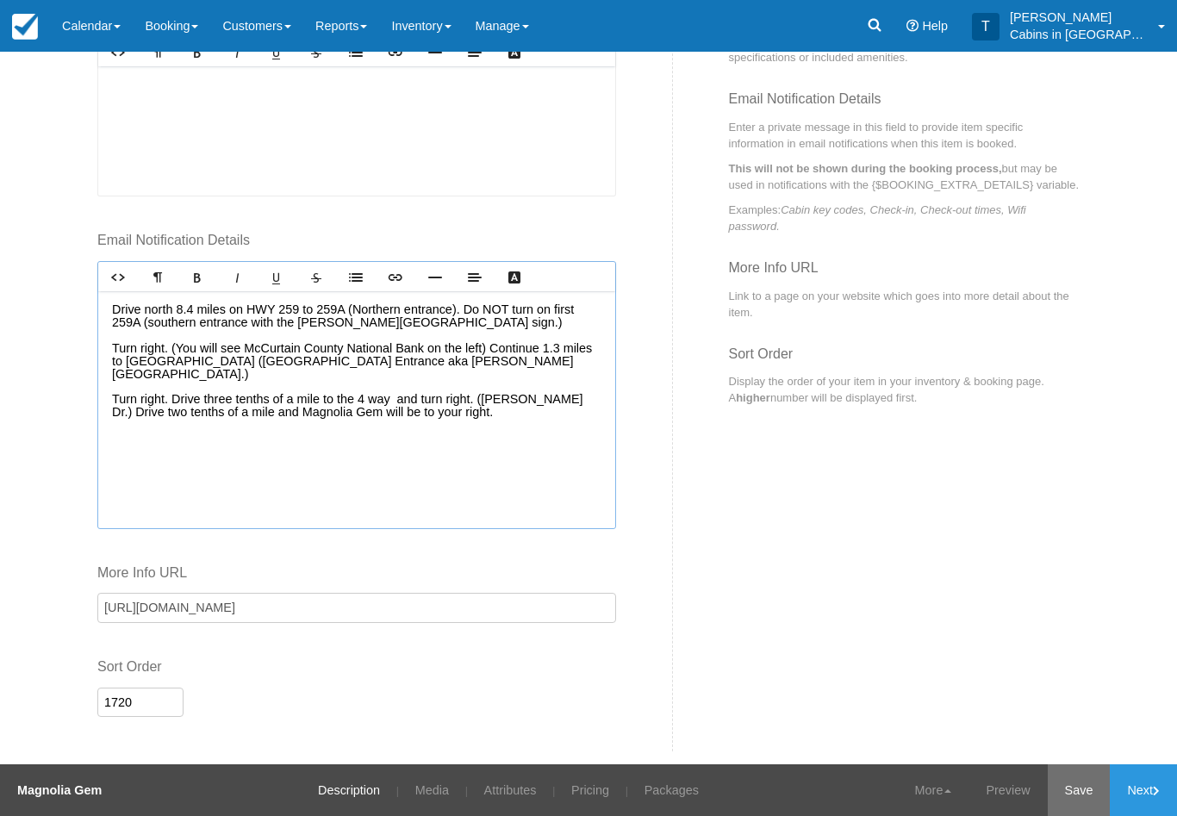
click at [1085, 784] on link "Save" at bounding box center [1079, 790] width 63 height 52
click at [1146, 788] on link "Next" at bounding box center [1143, 790] width 67 height 52
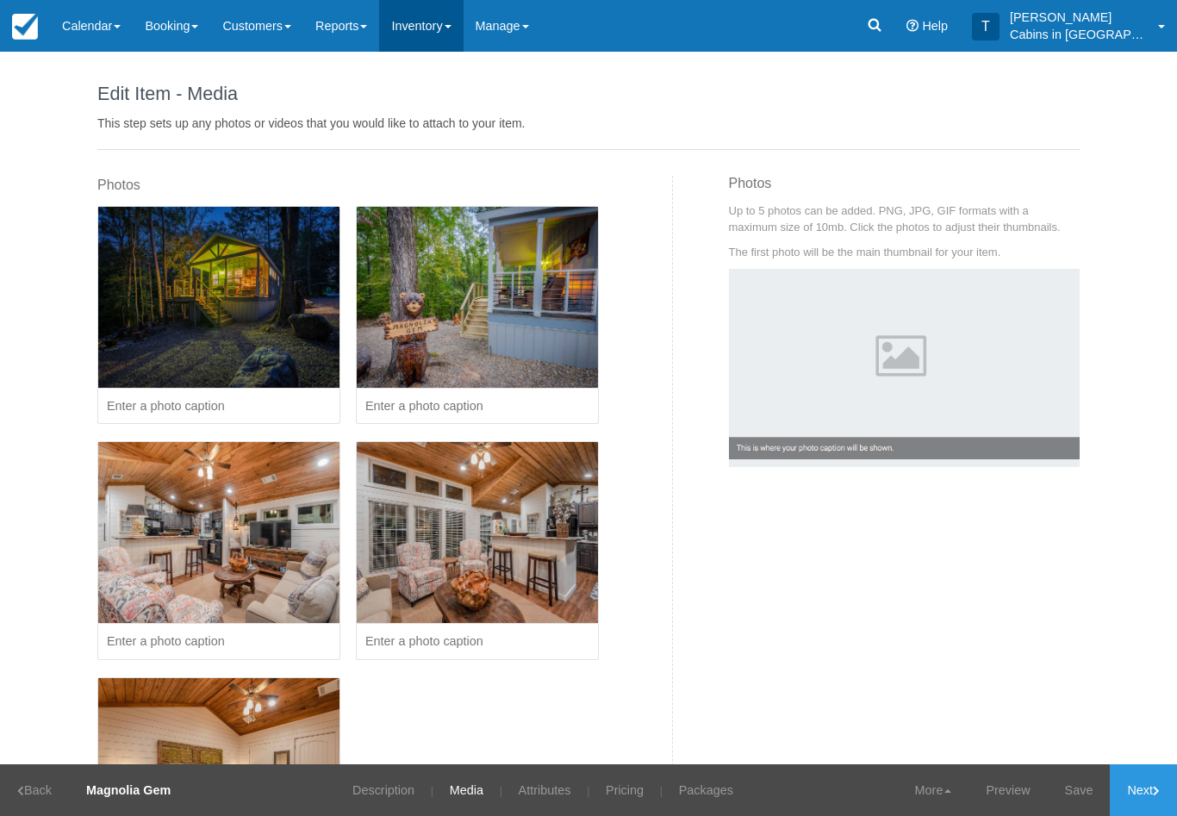
click at [432, 22] on link "Inventory" at bounding box center [421, 26] width 84 height 52
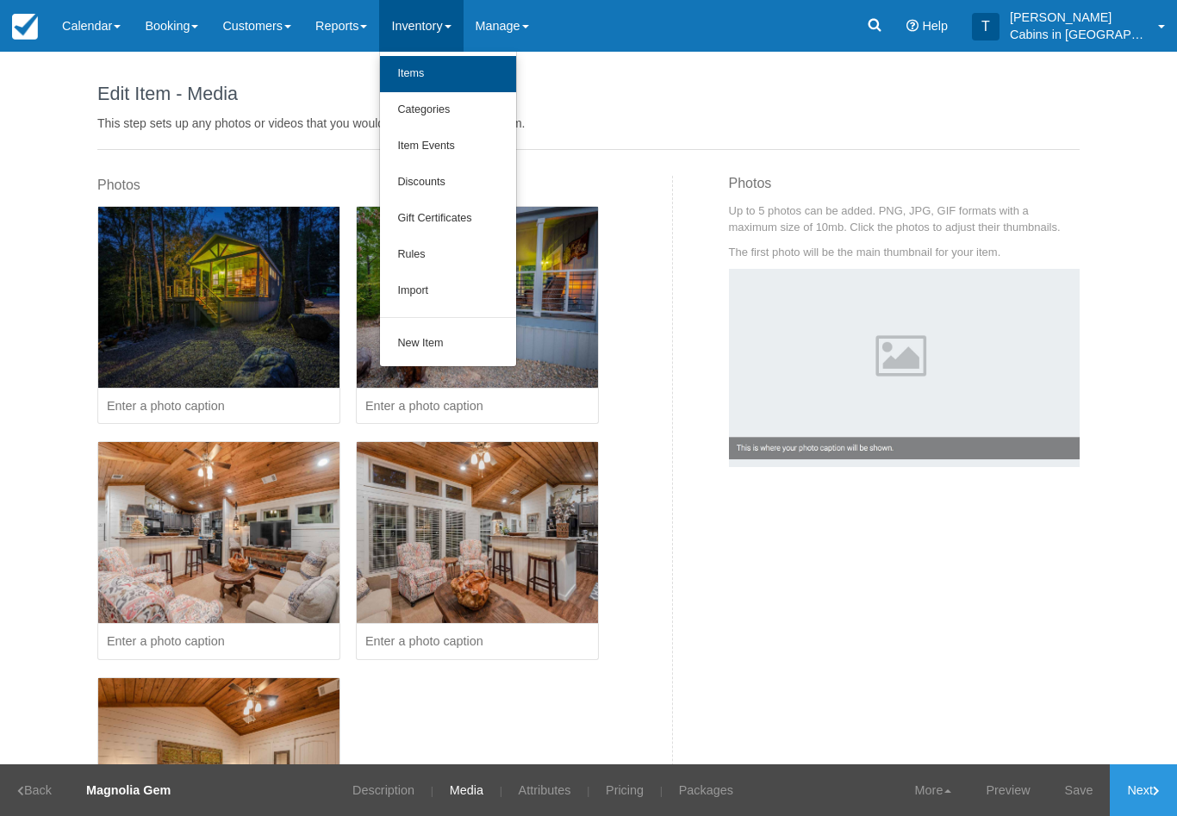
click at [482, 87] on link "Items" at bounding box center [448, 74] width 136 height 36
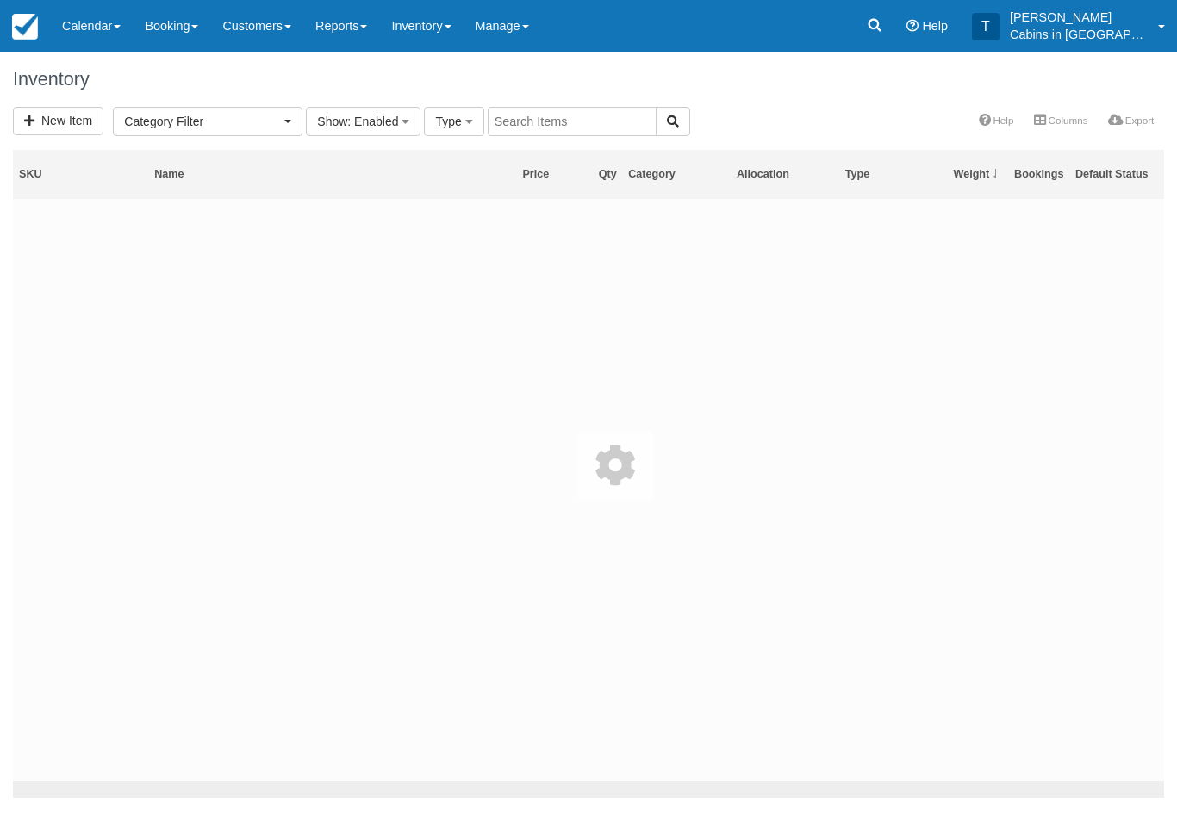
select select
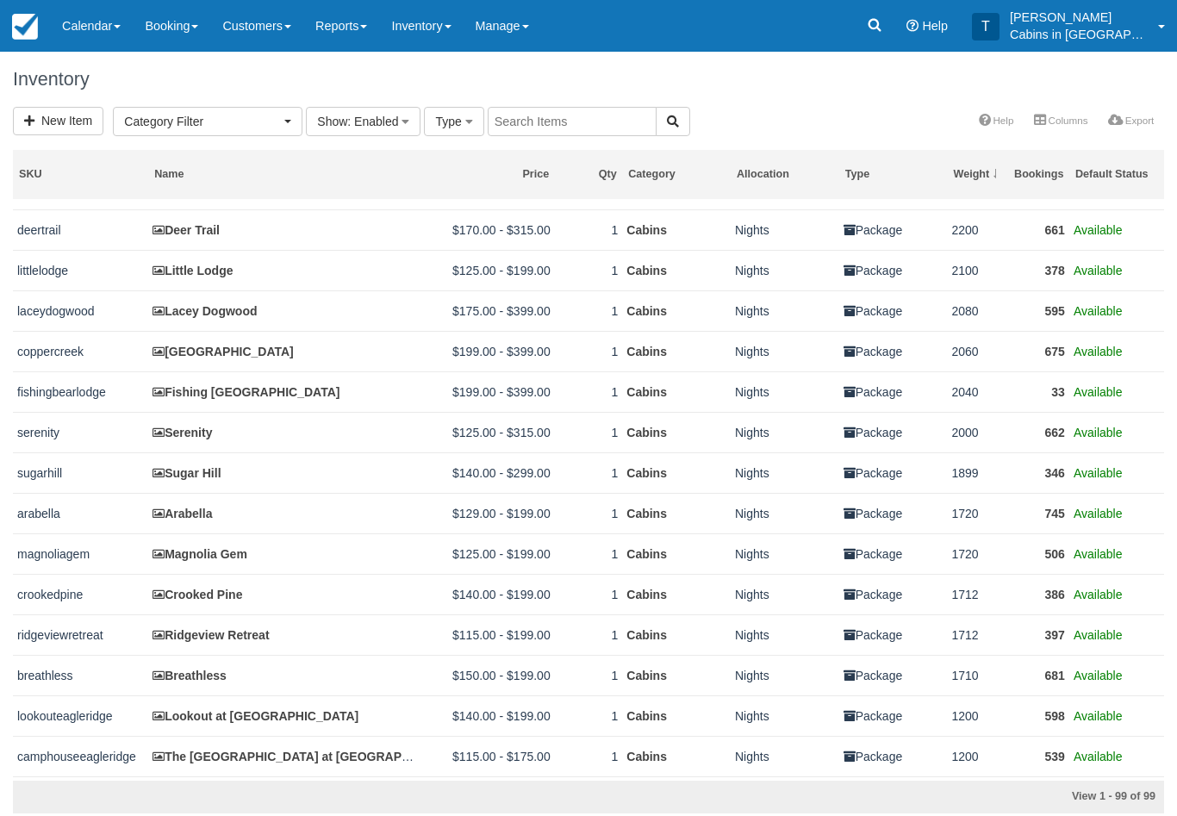
scroll to position [1292, 0]
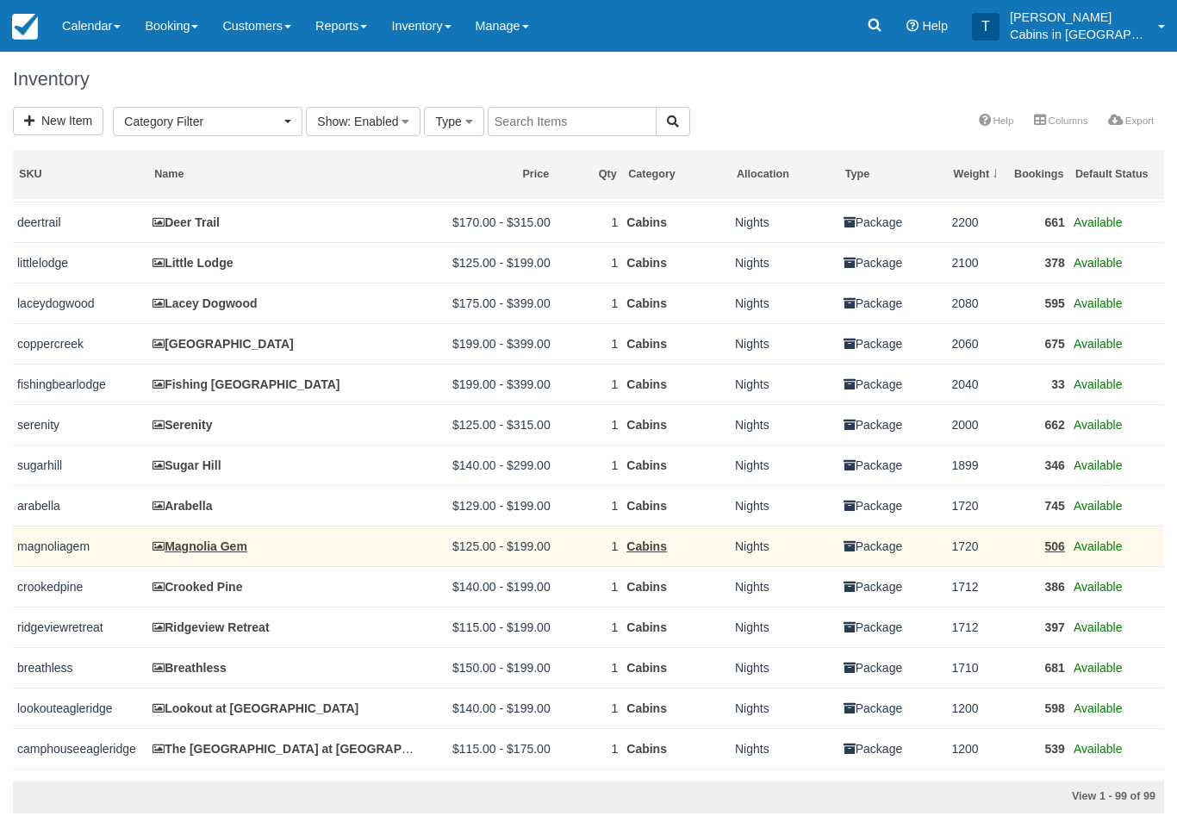
click at [240, 553] on link "Magnolia Gem" at bounding box center [200, 546] width 95 height 14
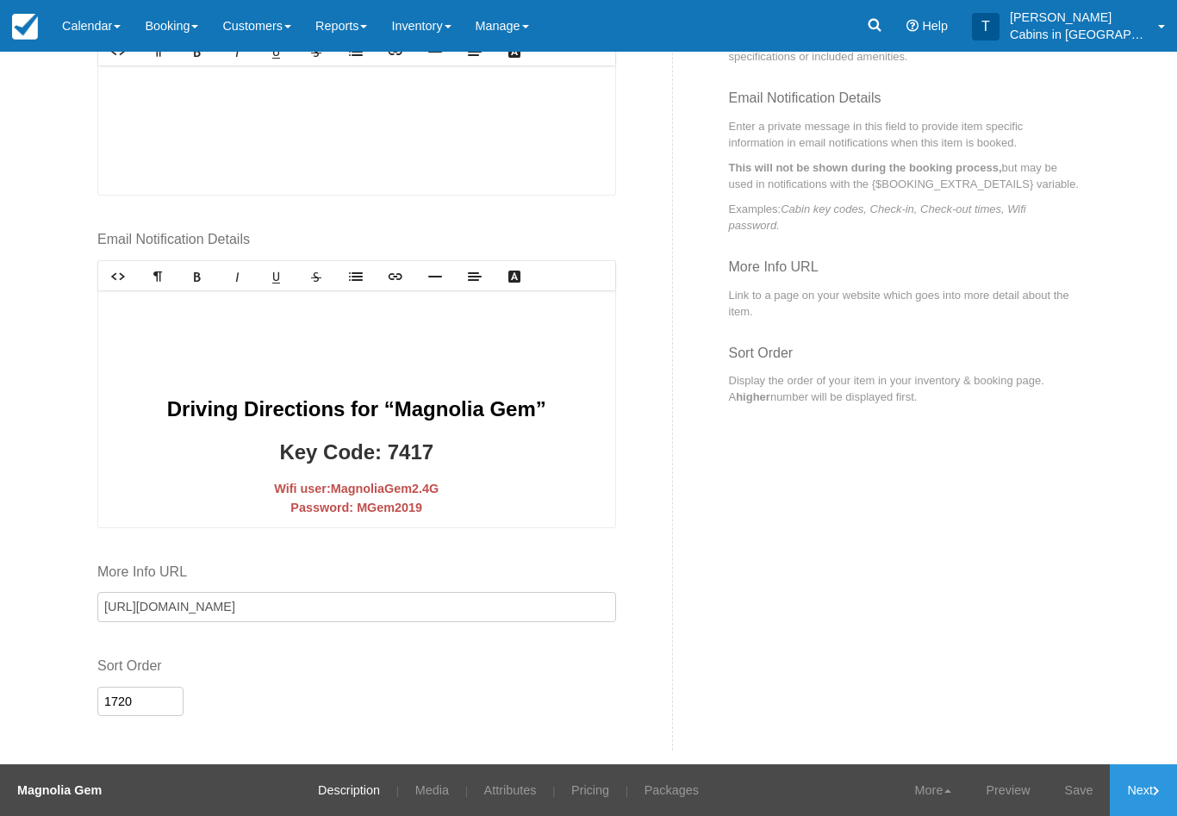
scroll to position [713, 0]
click at [111, 14] on link "Calendar" at bounding box center [91, 26] width 83 height 52
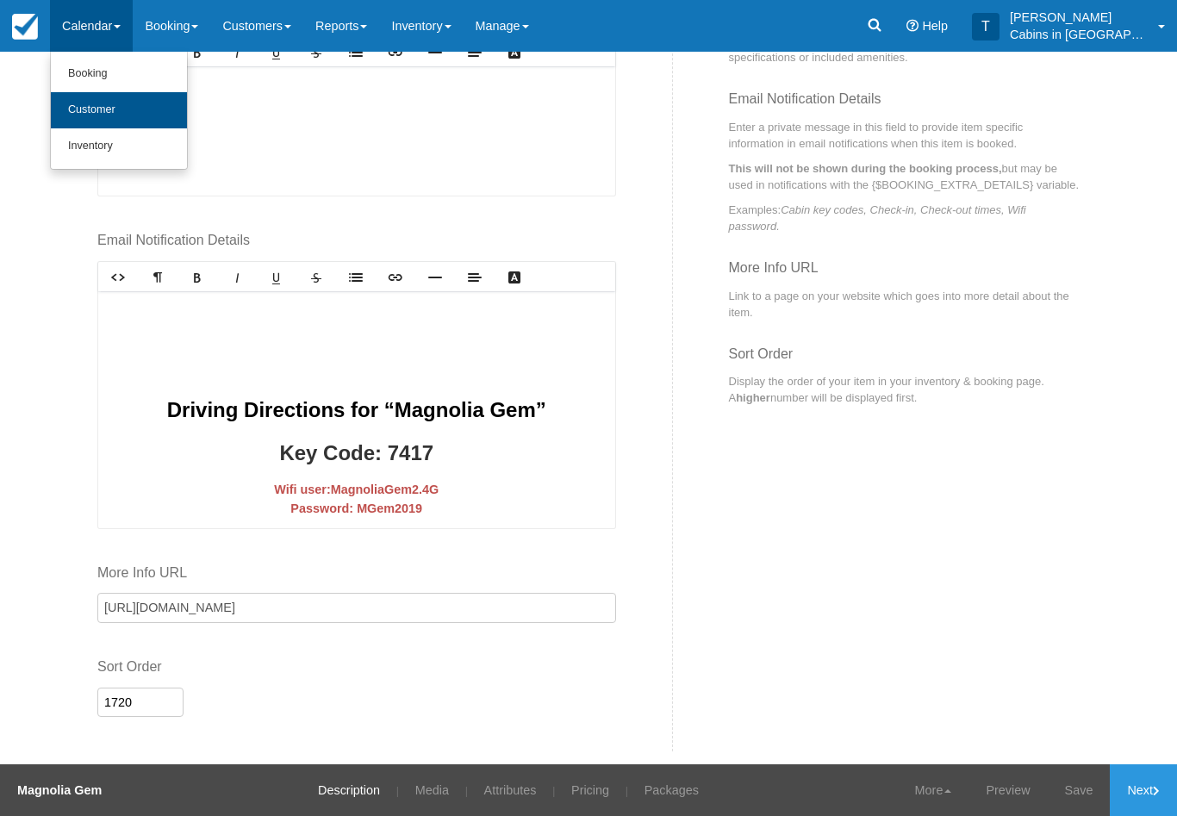
click at [125, 97] on link "Customer" at bounding box center [119, 110] width 136 height 36
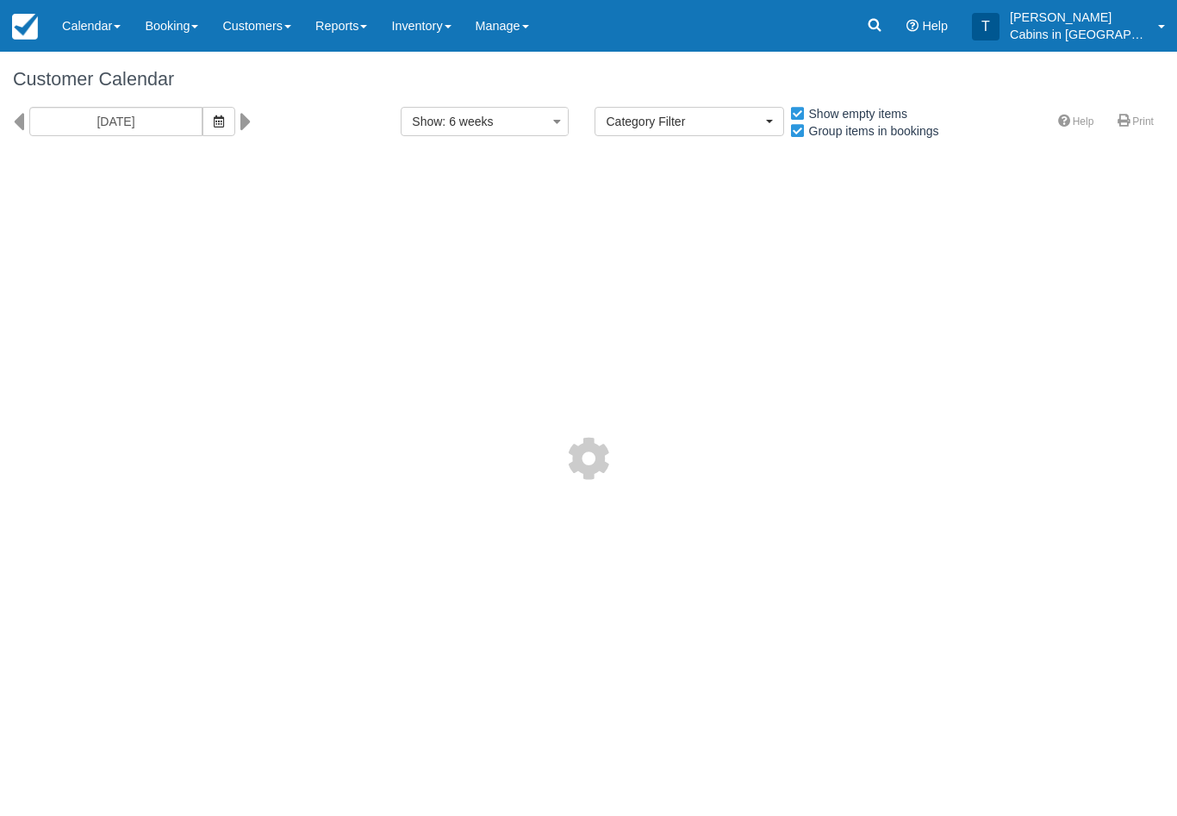
select select
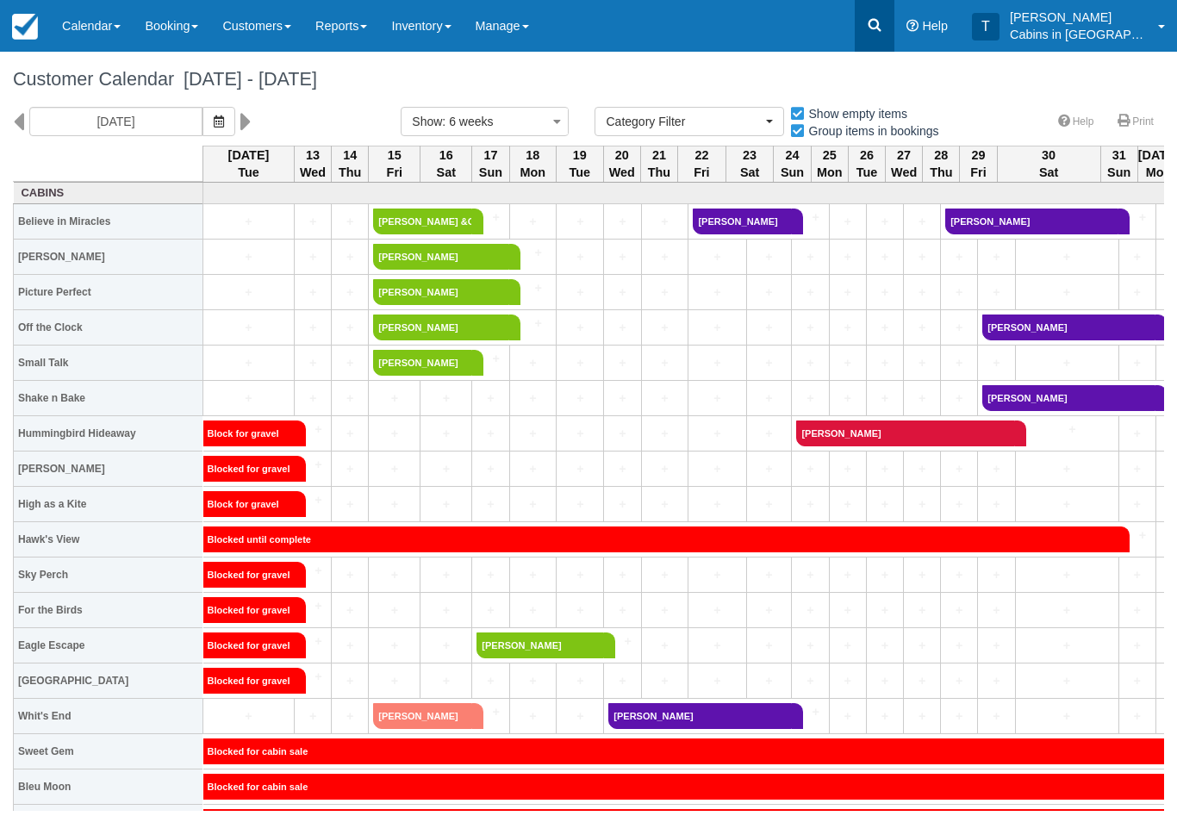
click at [883, 31] on icon at bounding box center [874, 24] width 17 height 17
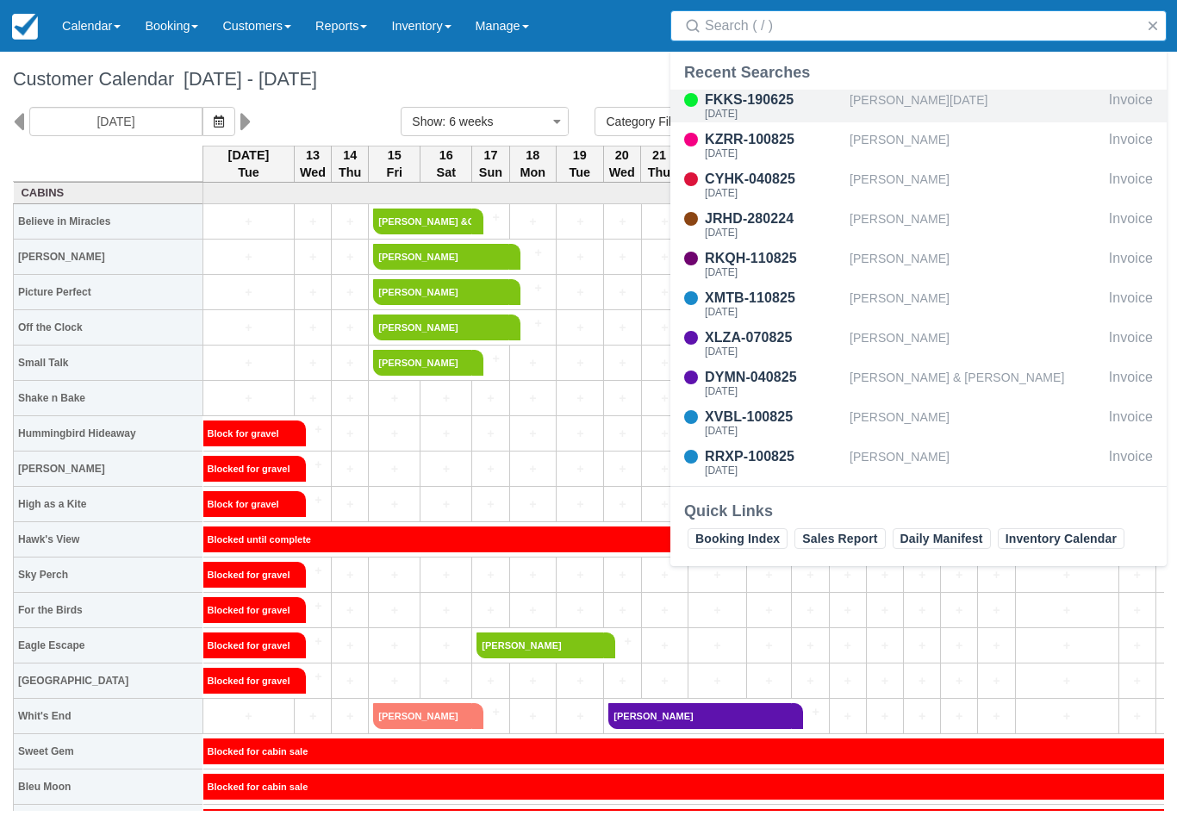
click at [776, 111] on div "Fri Aug 15 2025" at bounding box center [774, 114] width 138 height 10
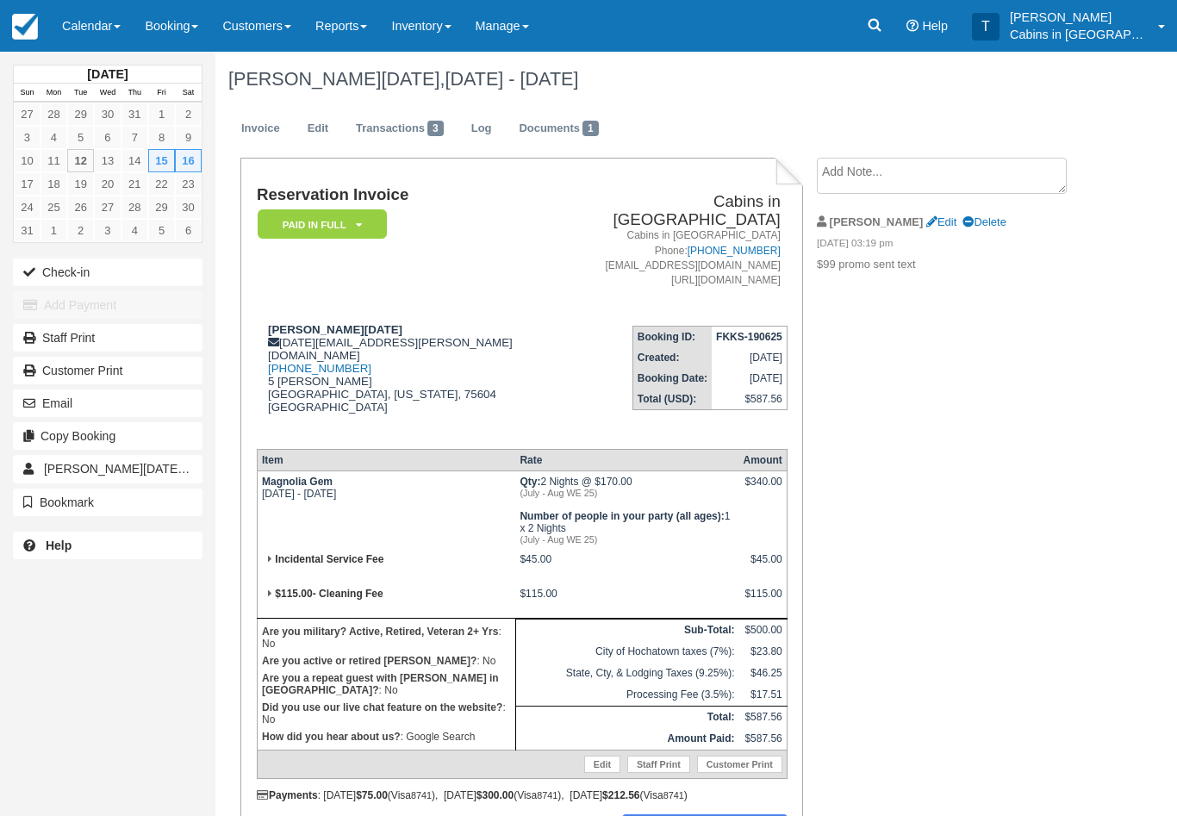
click at [352, 221] on em "Paid in Full" at bounding box center [322, 224] width 129 height 30
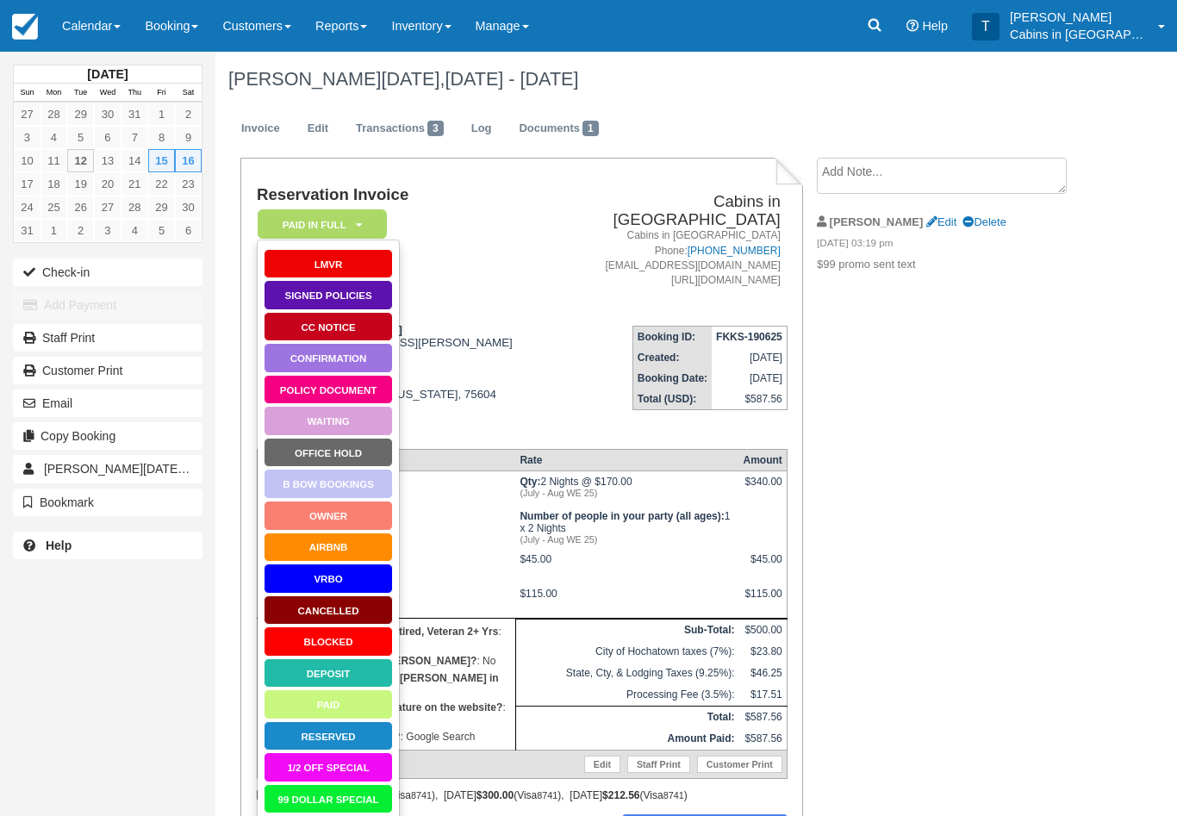
click at [357, 419] on link "Waiting" at bounding box center [328, 421] width 129 height 30
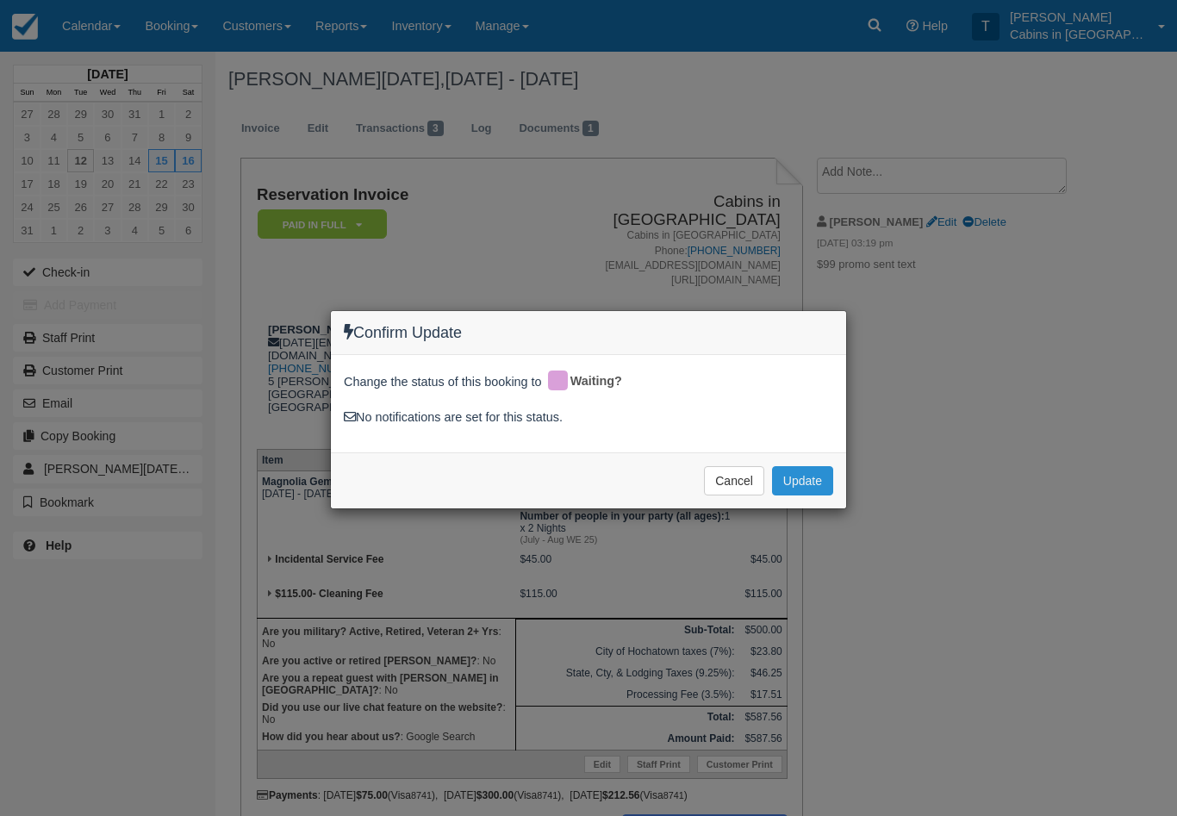
click at [823, 483] on button "Update" at bounding box center [802, 480] width 61 height 29
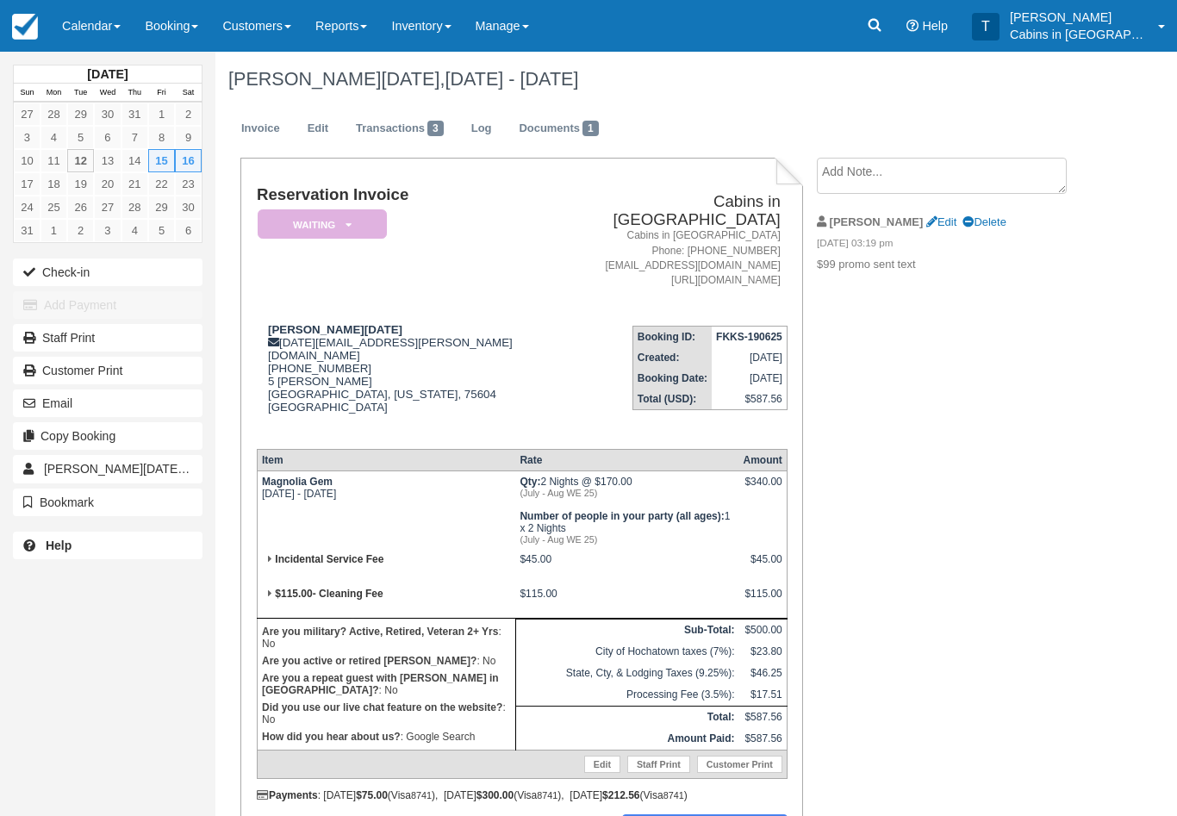
click at [365, 218] on em "Waiting" at bounding box center [322, 224] width 129 height 30
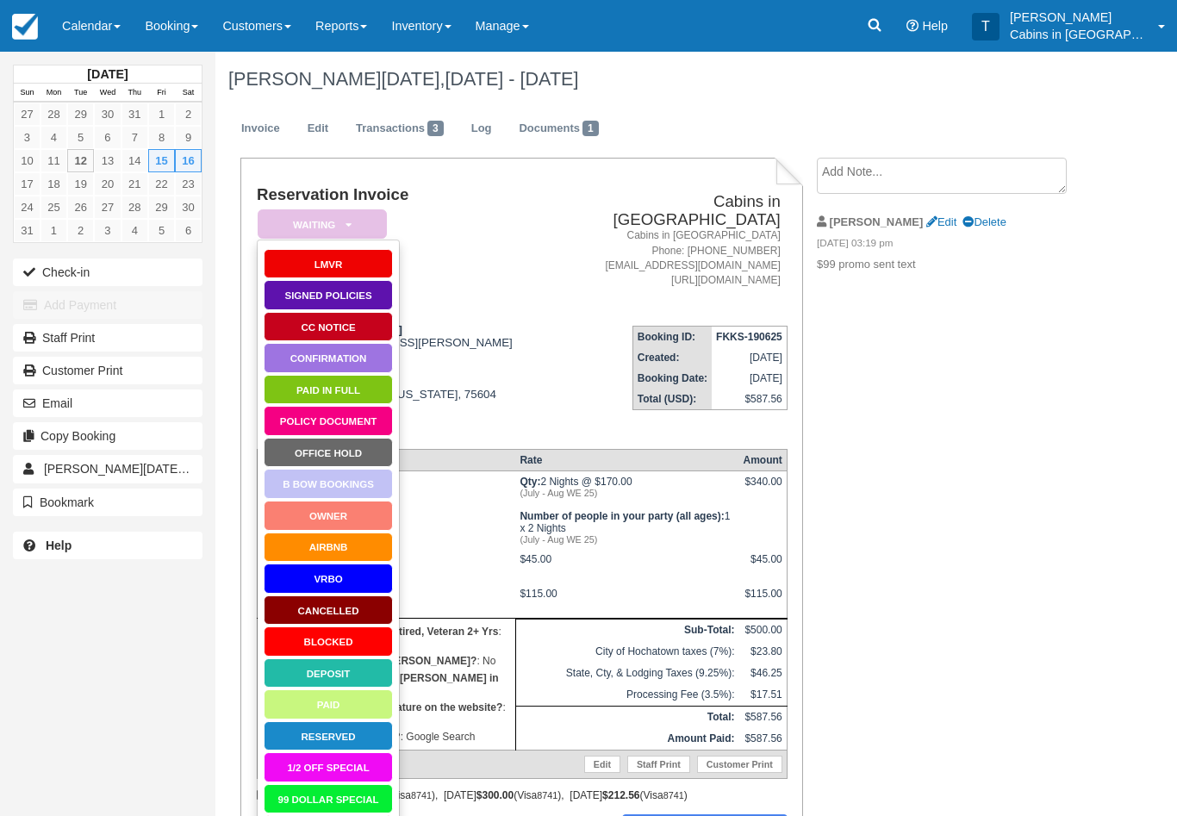
click at [371, 393] on link "Paid in Full" at bounding box center [328, 390] width 129 height 30
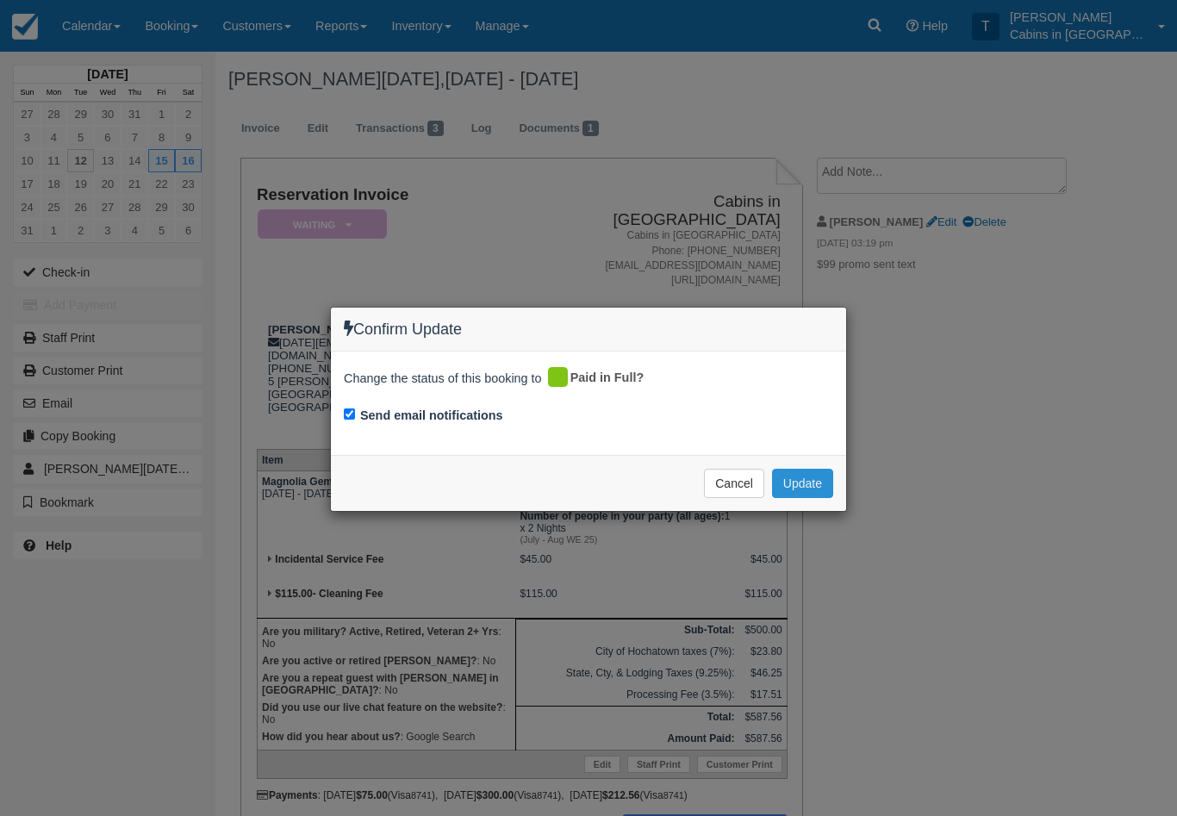
click at [815, 483] on button "Update" at bounding box center [802, 483] width 61 height 29
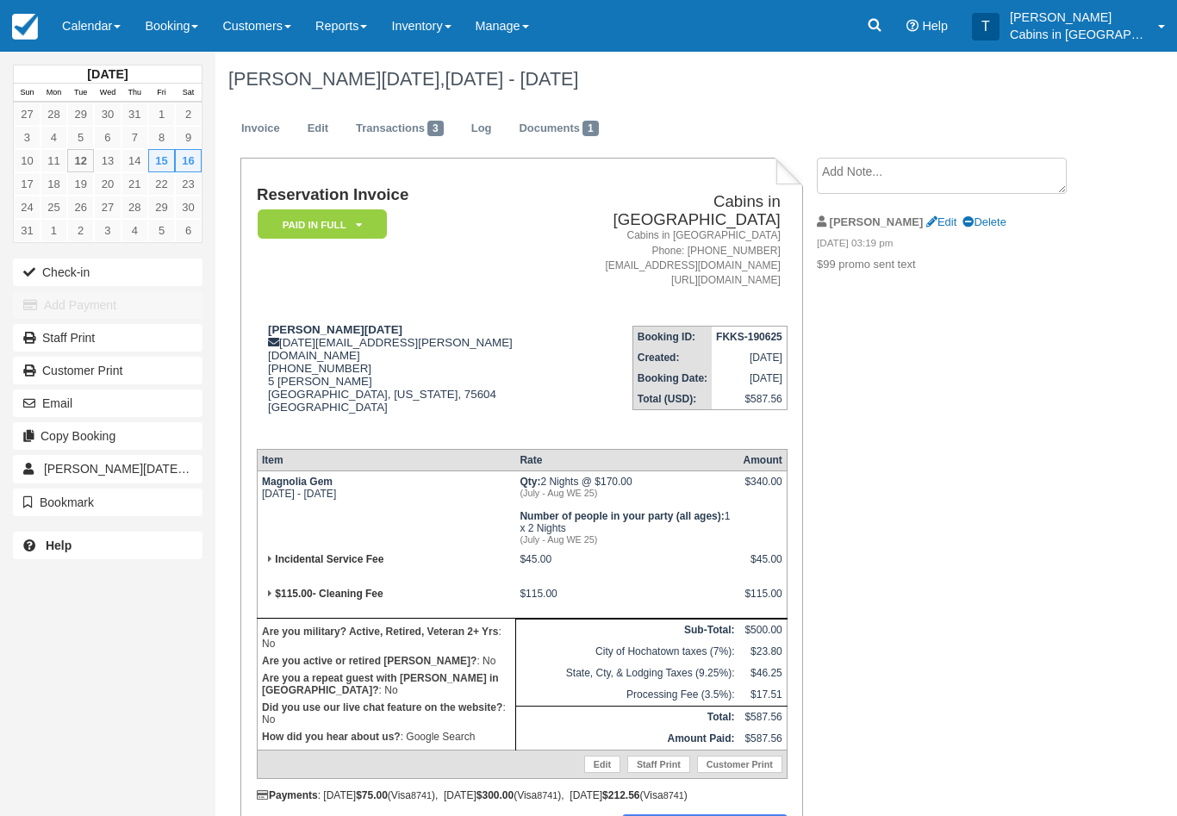
click at [357, 220] on icon at bounding box center [359, 225] width 6 height 10
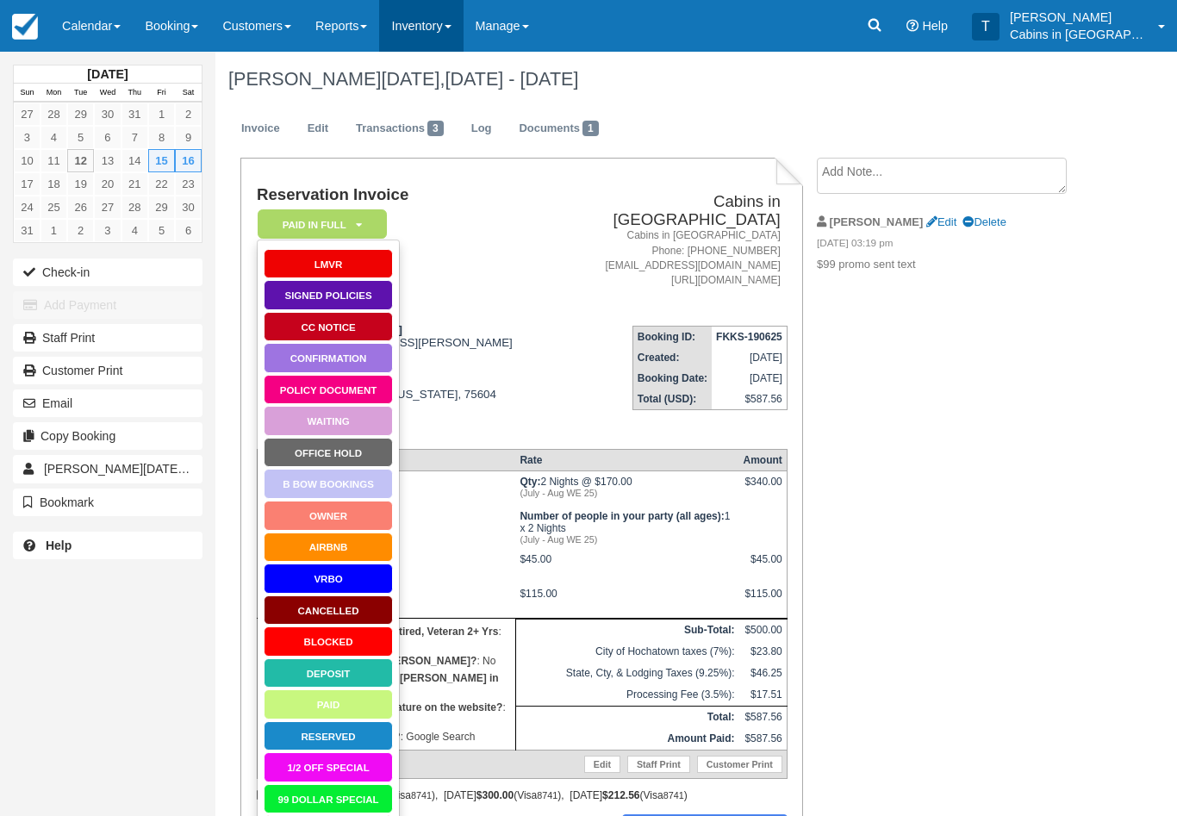
click at [442, 25] on link "Inventory" at bounding box center [421, 26] width 84 height 52
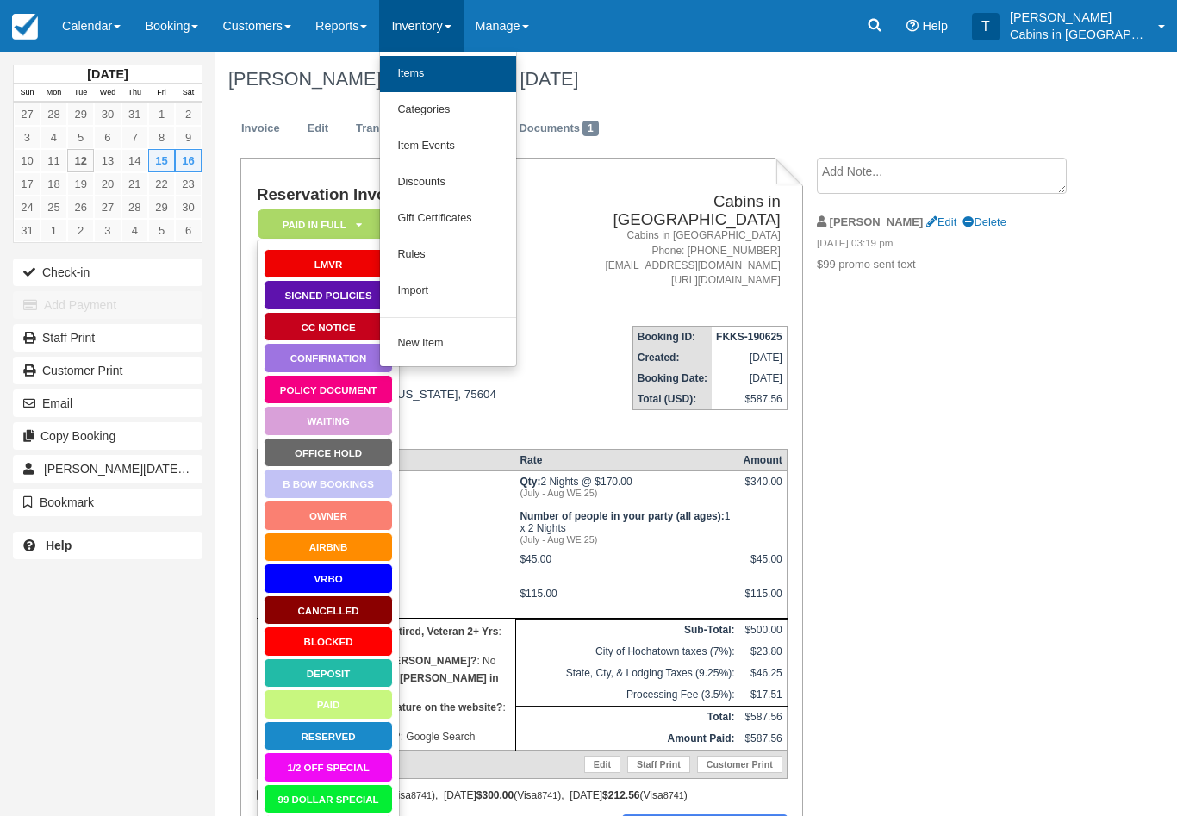
click at [474, 80] on link "Items" at bounding box center [448, 74] width 136 height 36
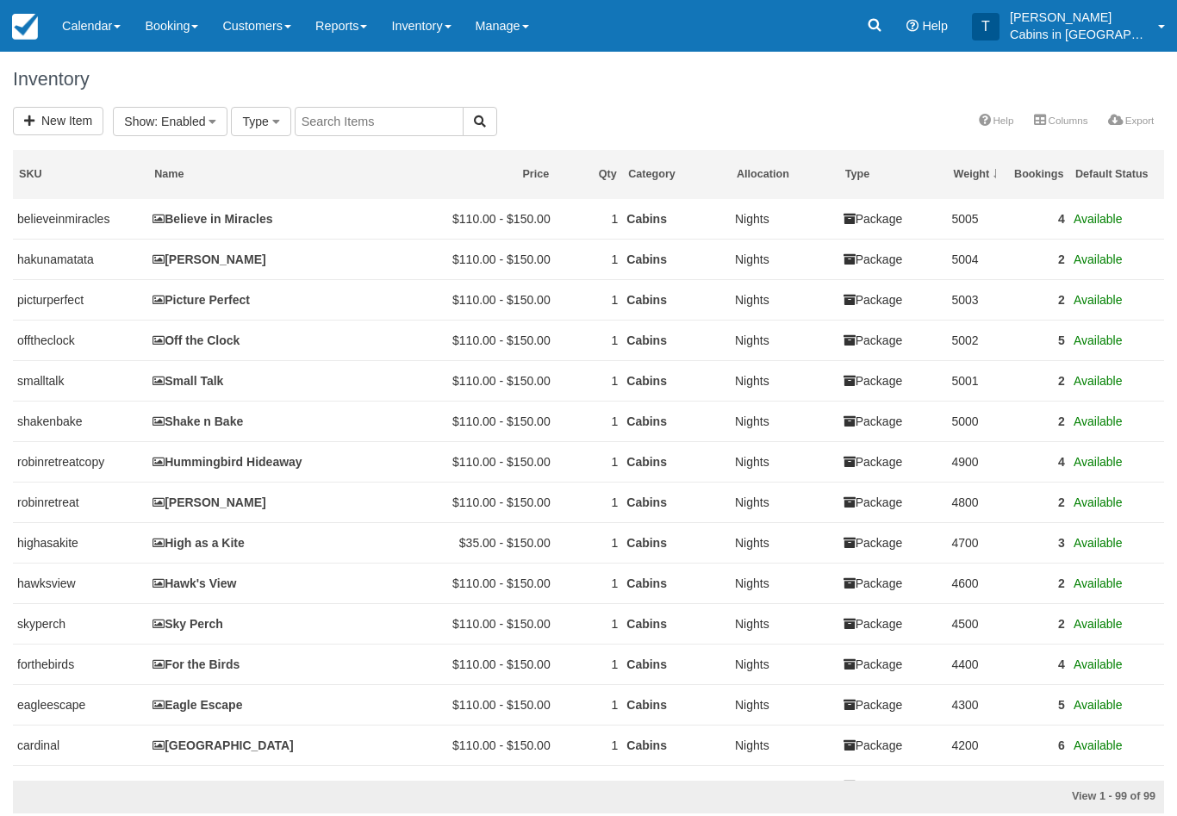
select select
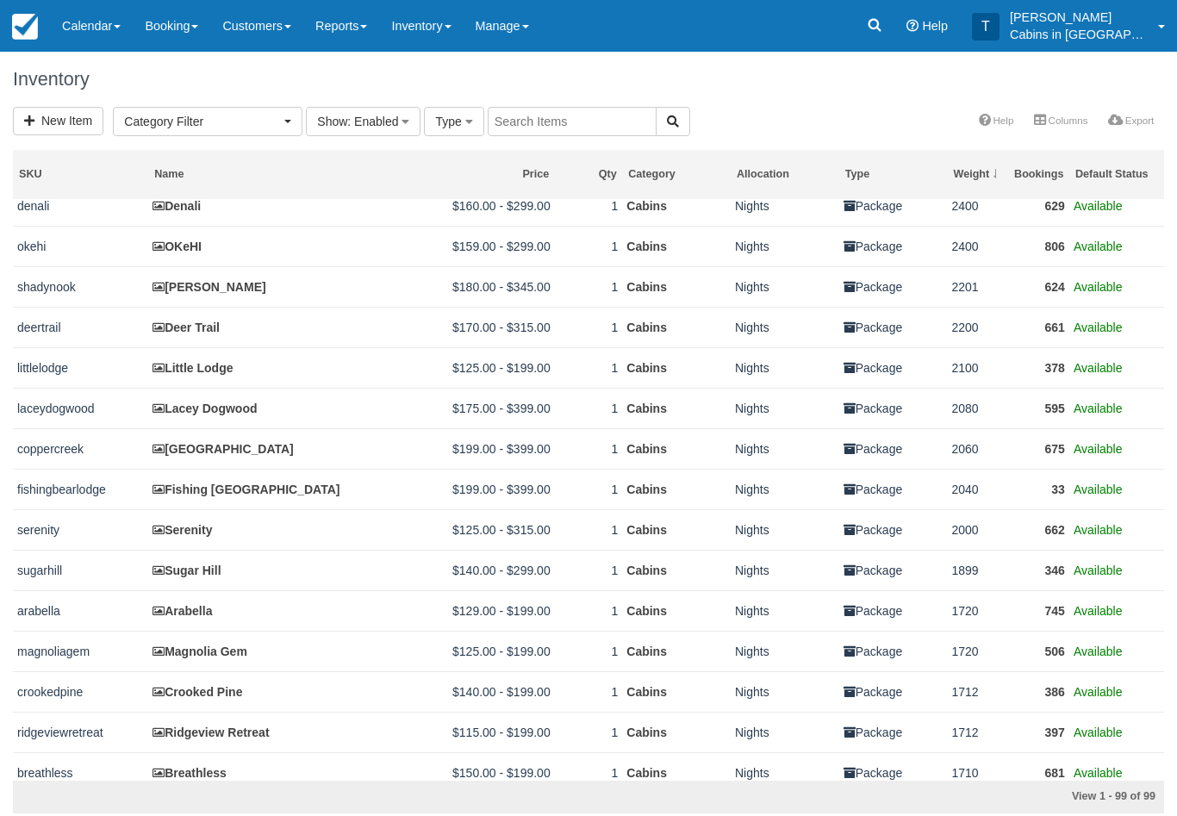
scroll to position [1196, 0]
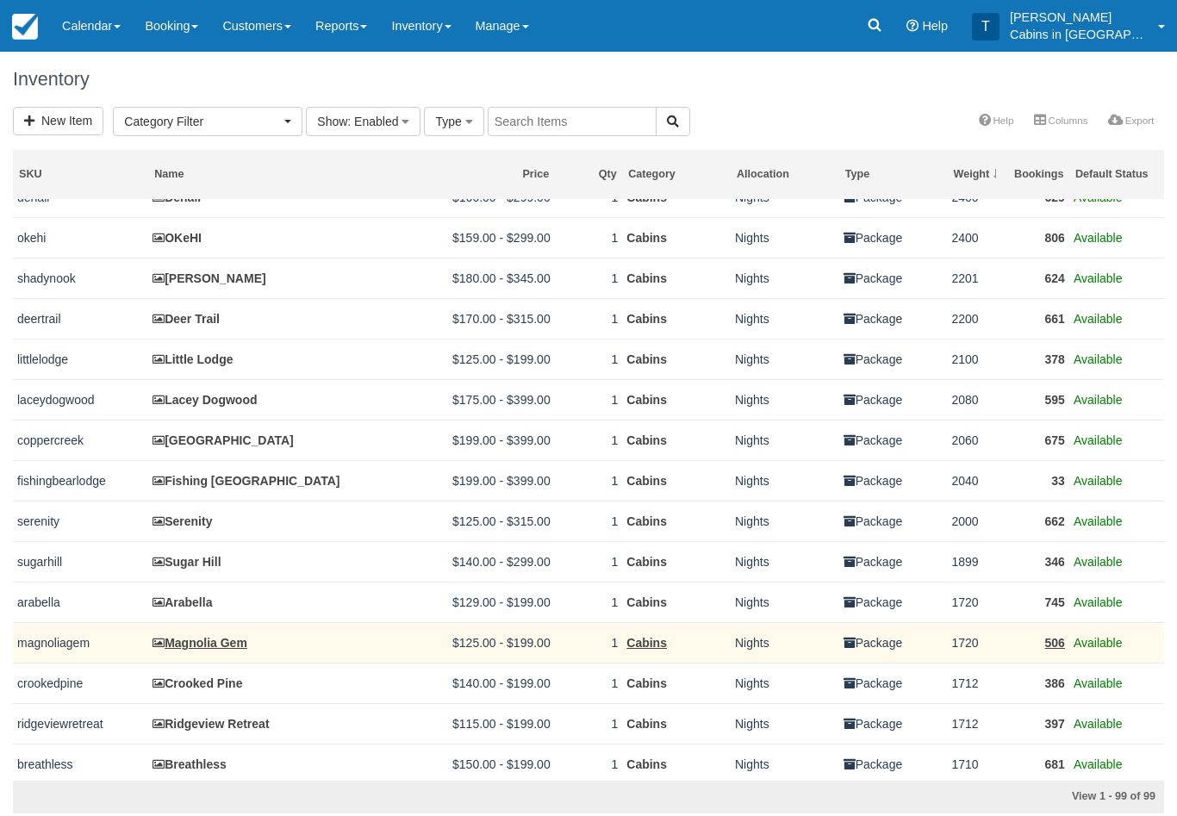
click at [237, 650] on link "Magnolia Gem" at bounding box center [200, 643] width 95 height 14
